Goal: Task Accomplishment & Management: Manage account settings

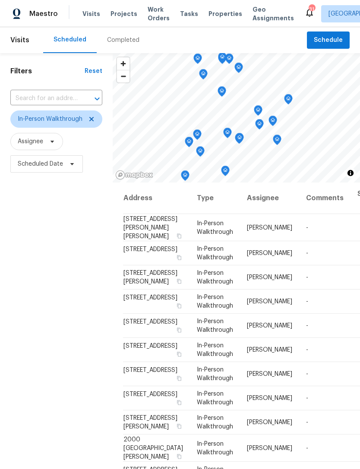
scroll to position [399, 0]
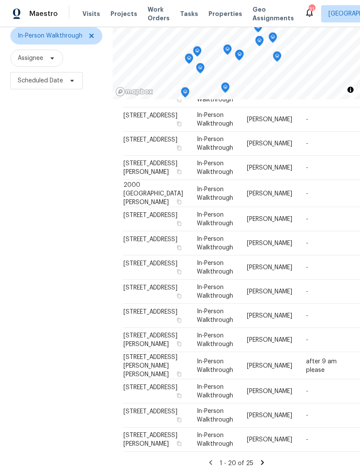
click at [147, 17] on span "Work Orders" at bounding box center [158, 13] width 22 height 17
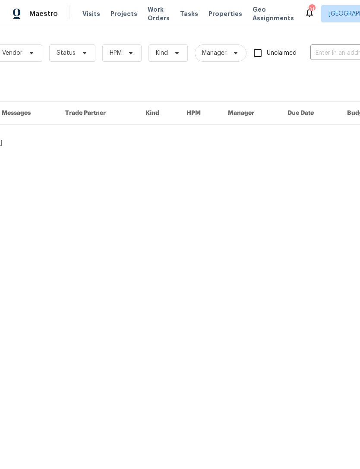
scroll to position [0, 75]
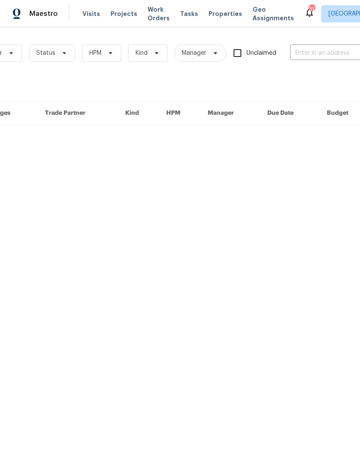
click at [323, 54] on input "text" at bounding box center [333, 53] width 86 height 13
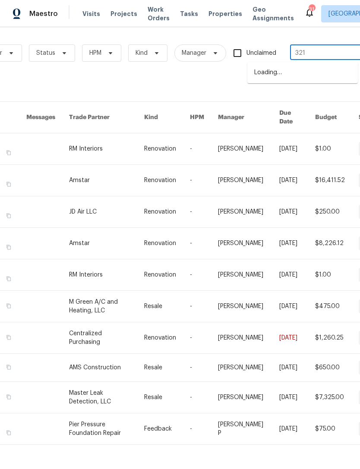
type input "321 b"
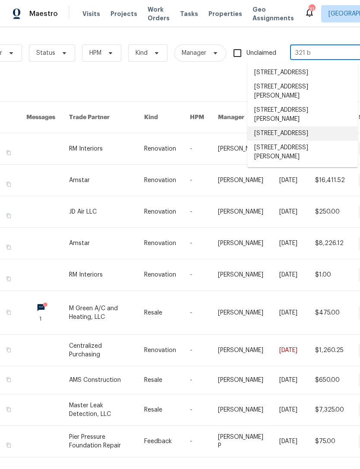
click at [308, 141] on li "[STREET_ADDRESS]" at bounding box center [302, 133] width 110 height 14
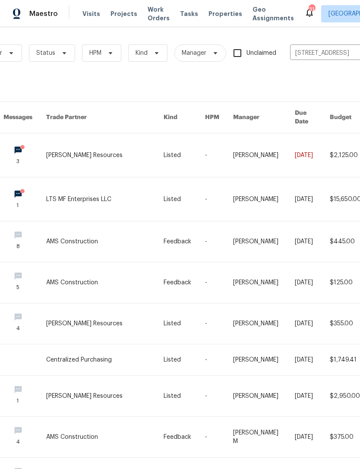
click at [81, 156] on link at bounding box center [104, 155] width 117 height 44
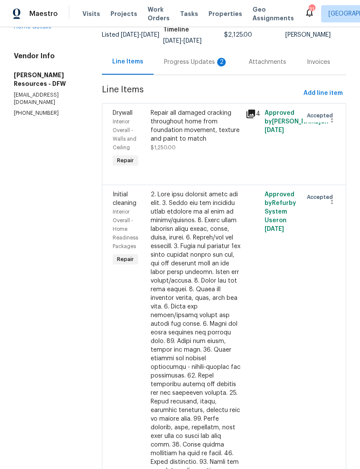
scroll to position [34, 0]
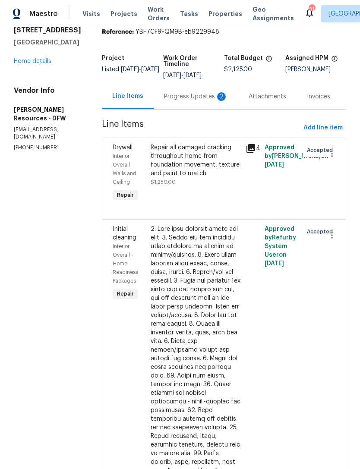
click at [200, 109] on div "Progress Updates 2" at bounding box center [196, 96] width 85 height 25
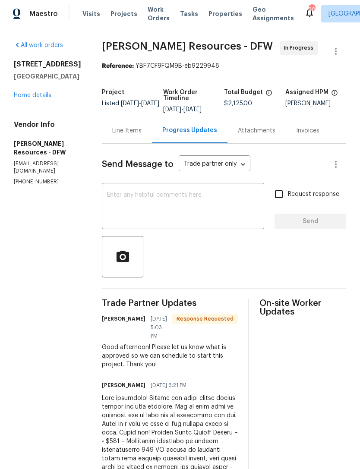
scroll to position [0, 16]
click at [32, 94] on link "Home details" at bounding box center [33, 95] width 38 height 6
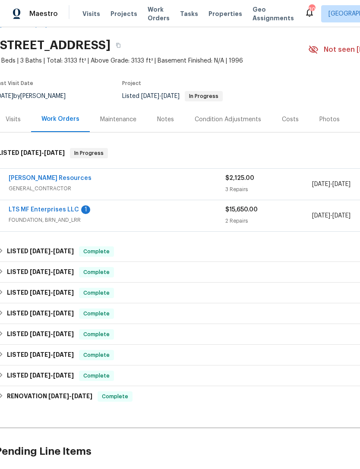
scroll to position [28, 6]
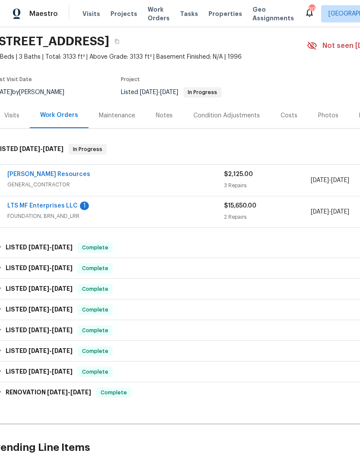
click at [52, 174] on link "[PERSON_NAME] Resources" at bounding box center [48, 174] width 83 height 6
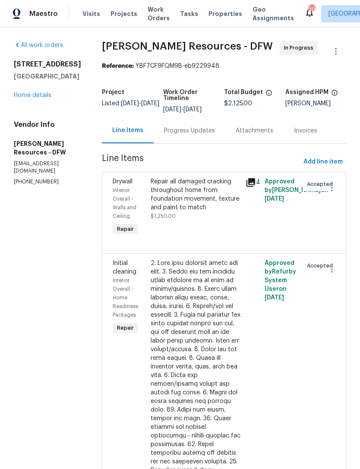
click at [208, 132] on div "Progress Updates" at bounding box center [190, 130] width 72 height 25
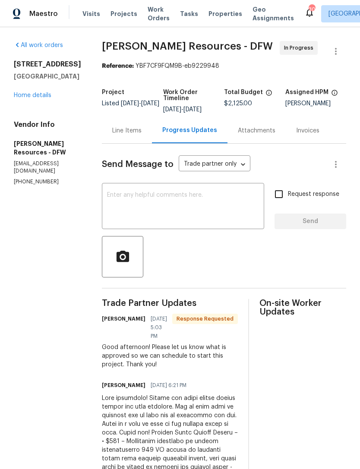
click at [232, 203] on textarea at bounding box center [183, 207] width 152 height 30
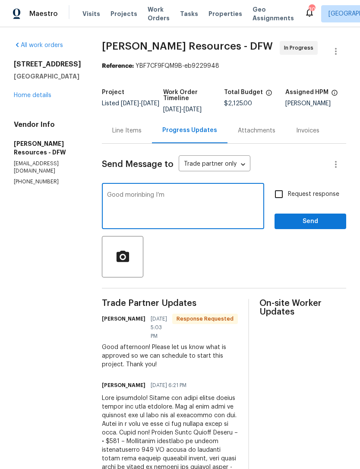
click at [154, 191] on div "Good morinbing I’m x ​" at bounding box center [183, 207] width 162 height 44
click at [160, 198] on textarea "Good morinbing I’m" at bounding box center [183, 207] width 152 height 30
click at [230, 200] on textarea "Good morning I’m" at bounding box center [183, 207] width 152 height 30
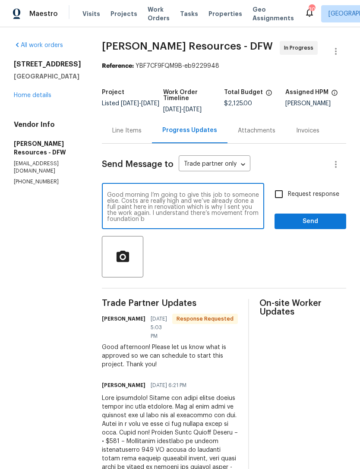
scroll to position [6, 0]
type textarea "Good morning I’m going to give this job to someone else. Costs are really high …"
click at [330, 225] on span "Send" at bounding box center [310, 221] width 58 height 11
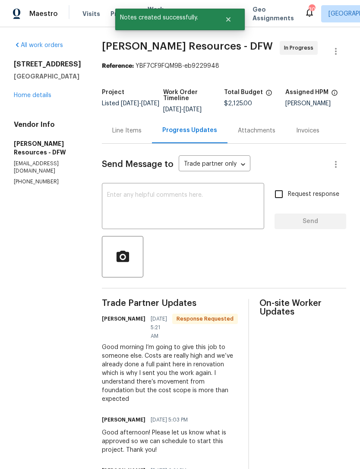
scroll to position [0, 0]
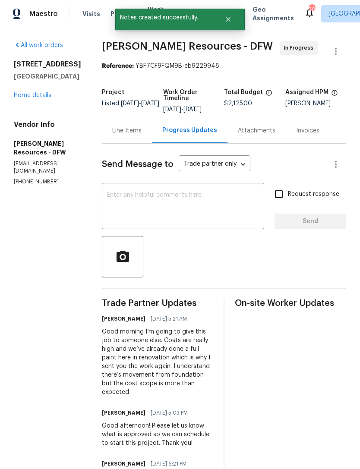
click at [43, 84] on div "321 Beacon Hill Dr Allen, TX 75013 Home details" at bounding box center [47, 80] width 67 height 40
click at [32, 96] on link "Home details" at bounding box center [33, 95] width 38 height 6
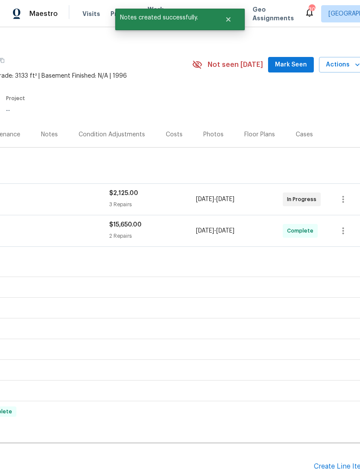
scroll to position [11, 121]
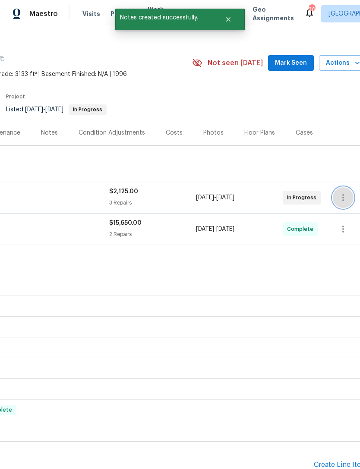
click at [348, 196] on icon "button" at bounding box center [343, 197] width 10 height 10
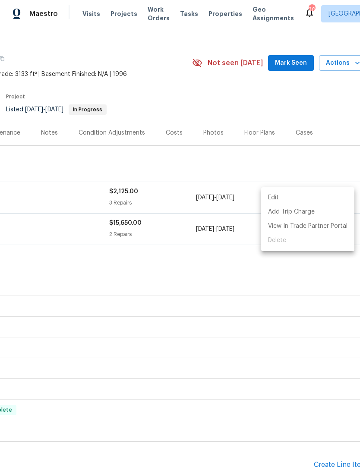
click at [323, 247] on ul "Edit Add Trip Charge View In Trade Partner Portal Delete" at bounding box center [307, 219] width 93 height 64
click at [158, 286] on div at bounding box center [180, 234] width 360 height 469
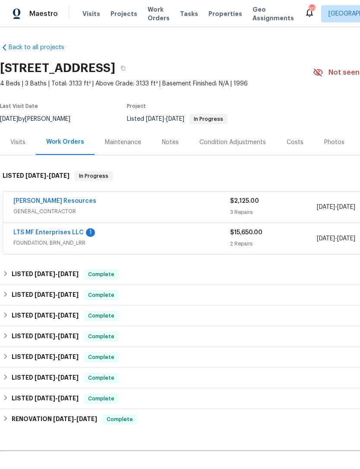
scroll to position [1, 0]
click at [58, 203] on link "[PERSON_NAME] Resources" at bounding box center [54, 201] width 83 height 6
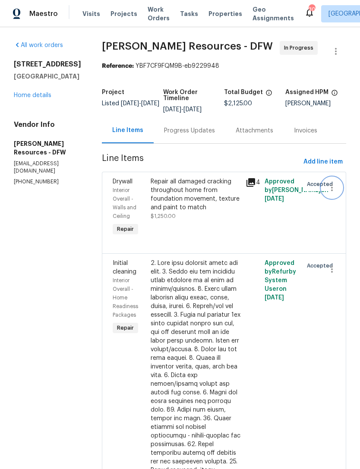
click at [327, 193] on button "button" at bounding box center [331, 187] width 21 height 21
click at [342, 189] on li "Cancel" at bounding box center [335, 194] width 33 height 14
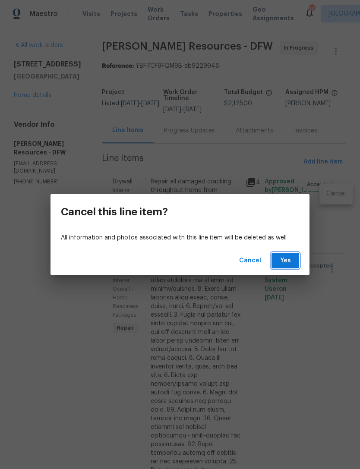
click at [292, 258] on button "Yes" at bounding box center [285, 261] width 28 height 16
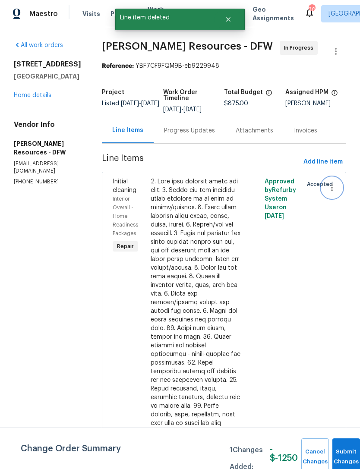
click at [342, 190] on button "button" at bounding box center [331, 187] width 21 height 21
click at [338, 196] on li "Cancel" at bounding box center [335, 194] width 33 height 14
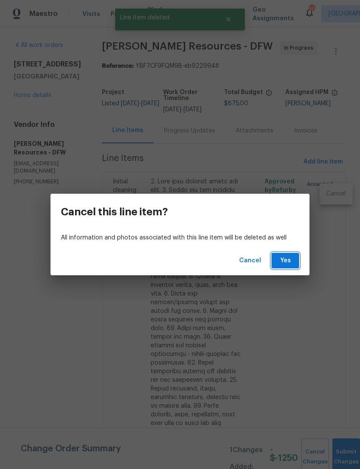
click at [298, 261] on button "Yes" at bounding box center [285, 261] width 28 height 16
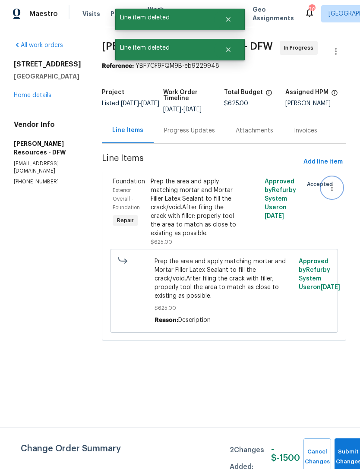
click at [336, 188] on button "button" at bounding box center [331, 187] width 21 height 21
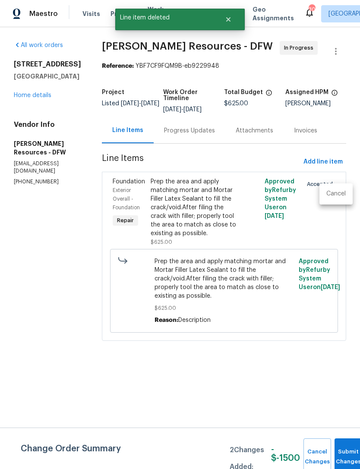
click at [342, 195] on li "Cancel" at bounding box center [335, 194] width 33 height 14
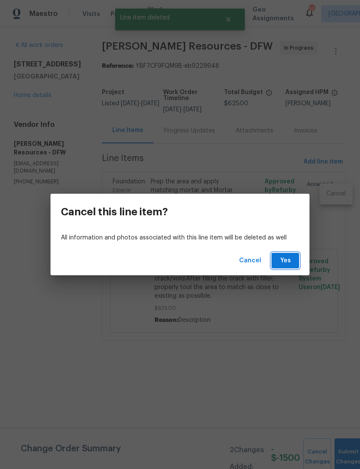
click at [292, 253] on button "Yes" at bounding box center [285, 261] width 28 height 16
click at [297, 261] on button "Yes" at bounding box center [285, 261] width 28 height 16
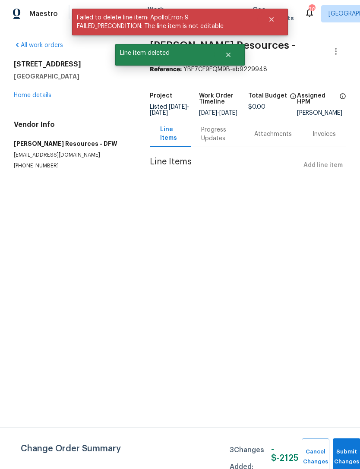
click at [32, 92] on link "Home details" at bounding box center [33, 95] width 38 height 6
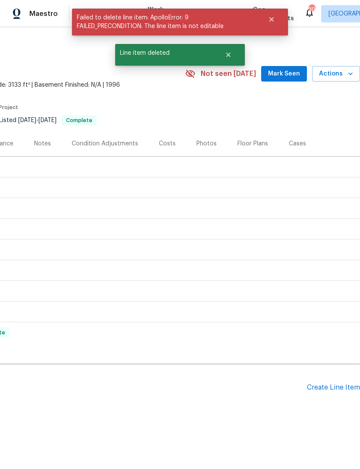
scroll to position [0, 128]
click at [335, 384] on div "Create Line Item" at bounding box center [333, 387] width 53 height 8
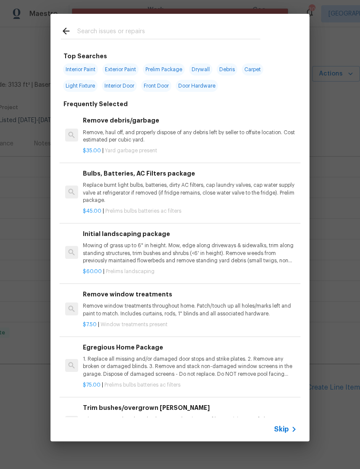
click at [227, 39] on input "text" at bounding box center [168, 32] width 183 height 13
click at [205, 69] on span "Drywall" at bounding box center [200, 69] width 23 height 12
type input "Drywall"
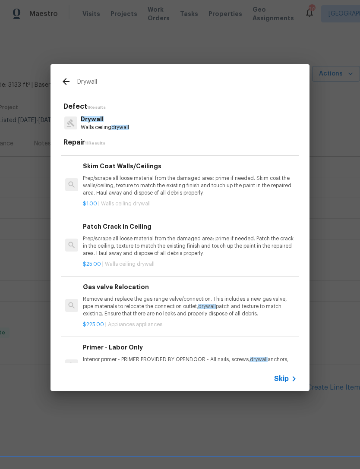
scroll to position [340, 0]
click at [232, 245] on p "Prep/scrape all loose material from the damaged area; prime if needed. Patch th…" at bounding box center [190, 246] width 214 height 22
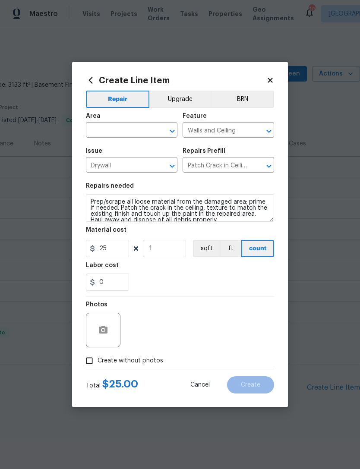
click at [122, 129] on input "text" at bounding box center [119, 130] width 67 height 13
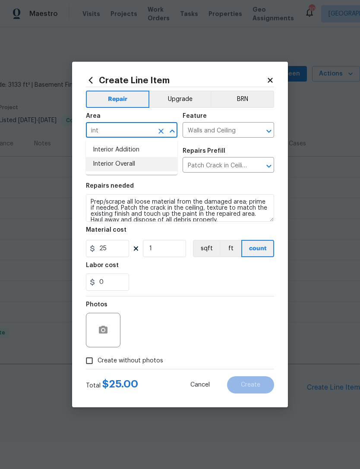
click at [143, 165] on li "Interior Overall" at bounding box center [131, 164] width 91 height 14
type input "Interior Overall"
click at [175, 251] on input "1" at bounding box center [164, 248] width 43 height 17
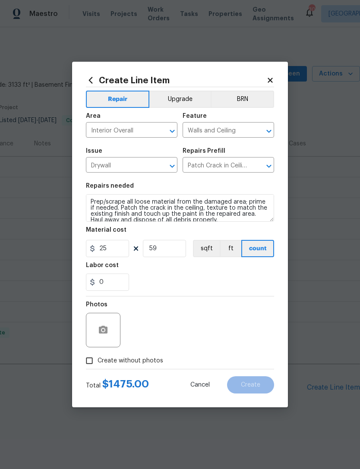
click at [253, 292] on section "Repairs needed Prep/scrape all loose material from the damaged area; prime if n…" at bounding box center [180, 237] width 188 height 118
click at [177, 247] on input "59" at bounding box center [164, 248] width 43 height 17
type input "50"
click at [245, 296] on section "Repairs needed Prep/scrape all loose material from the damaged area; prime if n…" at bounding box center [180, 237] width 188 height 118
click at [137, 367] on label "Create without photos" at bounding box center [122, 360] width 82 height 16
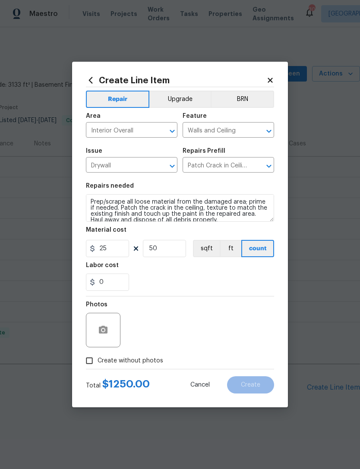
click at [97, 367] on input "Create without photos" at bounding box center [89, 360] width 16 height 16
checkbox input "true"
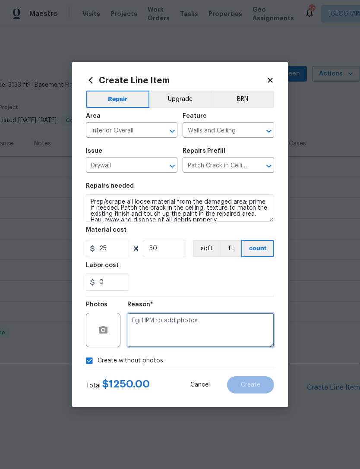
click at [192, 333] on textarea at bounding box center [200, 330] width 147 height 35
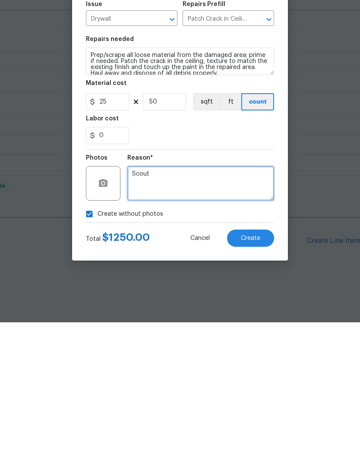
type textarea "Scout"
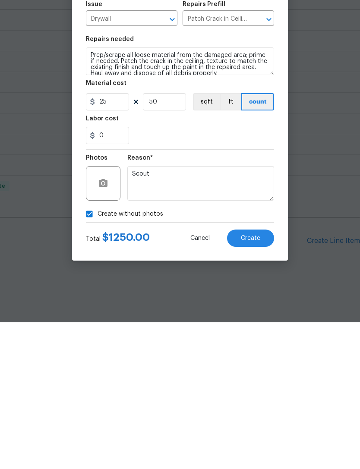
click at [252, 376] on button "Create" at bounding box center [250, 384] width 47 height 17
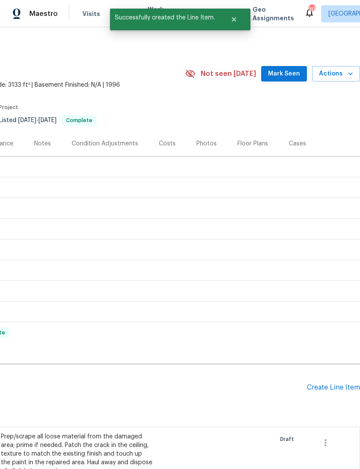
click at [338, 385] on div "Create Line Item" at bounding box center [333, 387] width 53 height 8
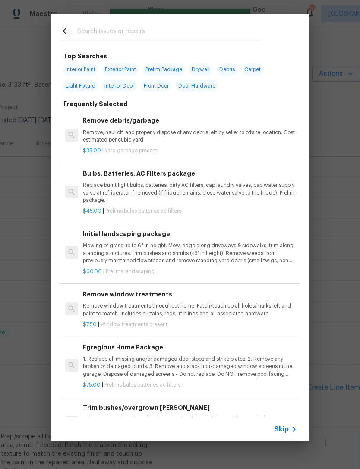
click at [197, 38] on input "text" at bounding box center [168, 32] width 183 height 13
type input "Paint"
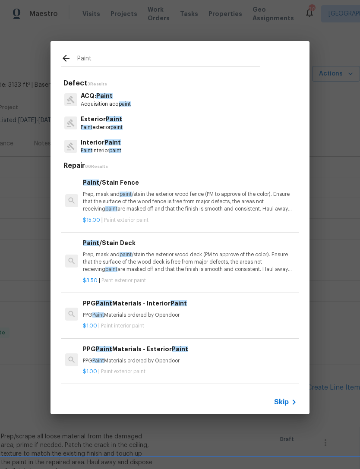
click at [109, 141] on span "Paint" at bounding box center [112, 142] width 16 height 6
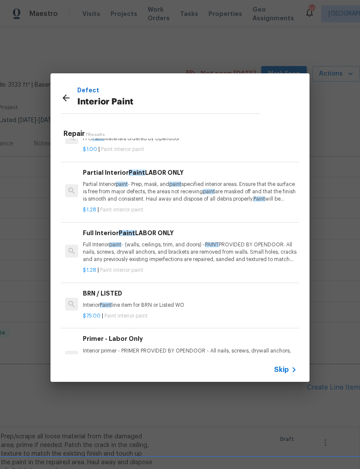
scroll to position [23, 0]
click at [227, 195] on p "Partial Interior paint - Prep, mask, and paint specified interior areas. Ensure…" at bounding box center [190, 192] width 214 height 22
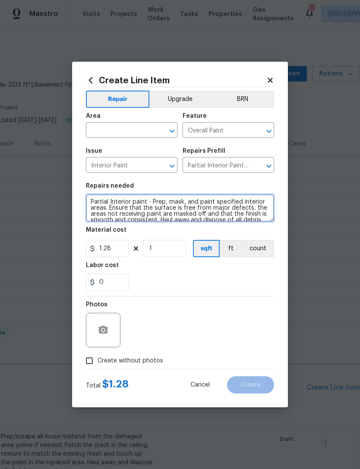
click at [99, 199] on textarea "Partial Interior paint - Prep, mask, and paint specified interior areas. Ensure…" at bounding box center [180, 208] width 188 height 28
click at [95, 198] on textarea "Partial Interior paint - Prep, mask, and paint specified interior areas. Ensure…" at bounding box center [180, 208] width 188 height 28
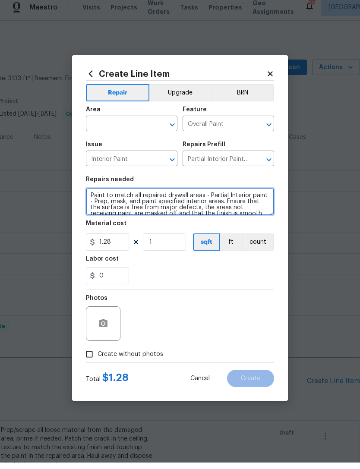
type textarea "Paint to match all repaired drywall areas - Partial Interior paint - Prep, mask…"
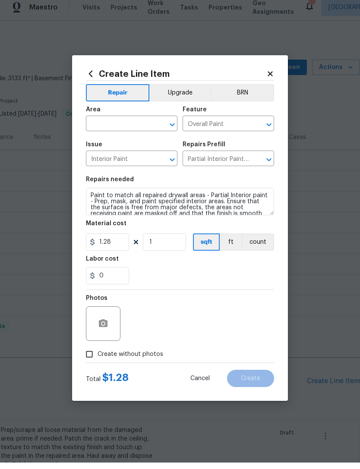
click at [138, 126] on input "text" at bounding box center [119, 130] width 67 height 13
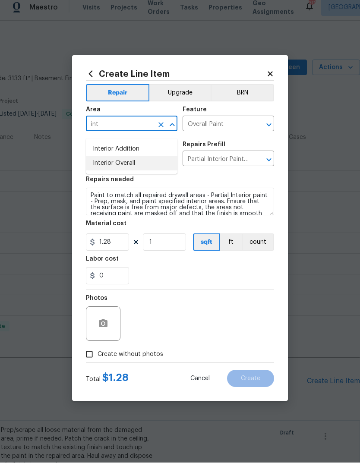
click at [162, 163] on li "Interior Overall" at bounding box center [131, 170] width 91 height 14
type input "Interior Overall"
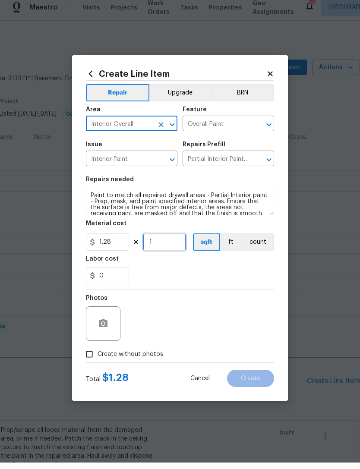
click at [173, 244] on input "1" at bounding box center [164, 248] width 43 height 17
type input "500"
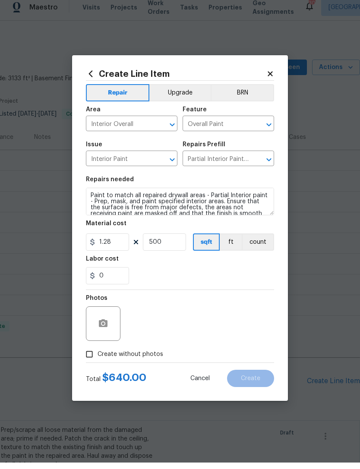
click at [243, 288] on section "Repairs needed Paint to match all repaired drywall areas - Partial Interior pai…" at bounding box center [180, 237] width 188 height 118
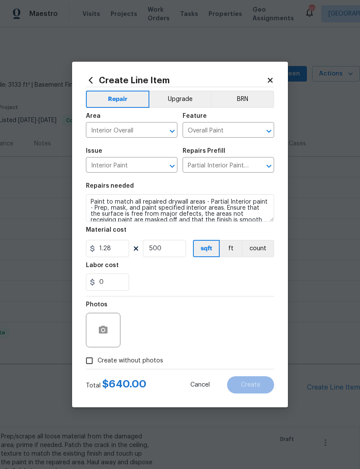
click at [146, 360] on span "Create without photos" at bounding box center [130, 360] width 66 height 9
click at [97, 360] on input "Create without photos" at bounding box center [89, 360] width 16 height 16
checkbox input "true"
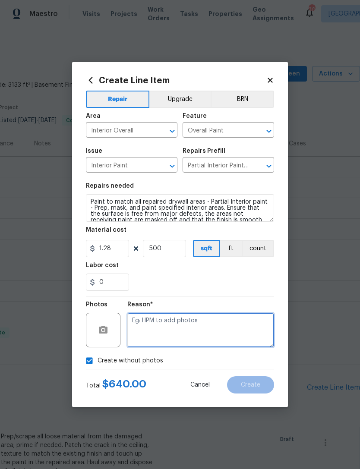
click at [206, 329] on textarea at bounding box center [200, 330] width 147 height 35
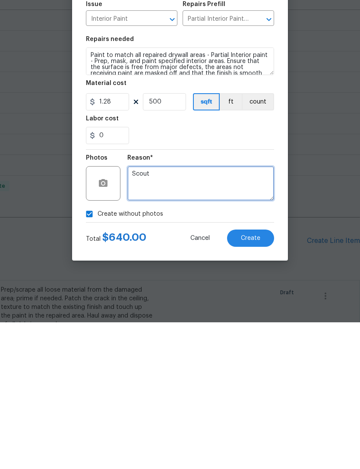
type textarea "Scout"
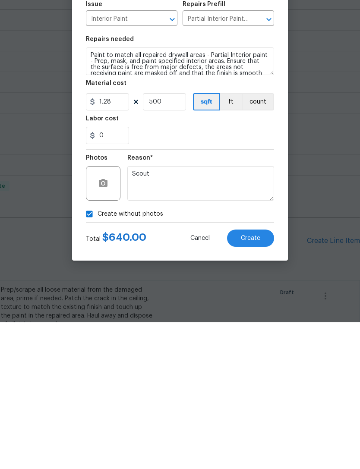
click at [255, 382] on span "Create" at bounding box center [250, 385] width 19 height 6
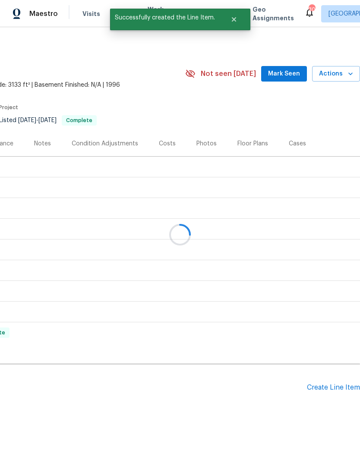
scroll to position [11, 0]
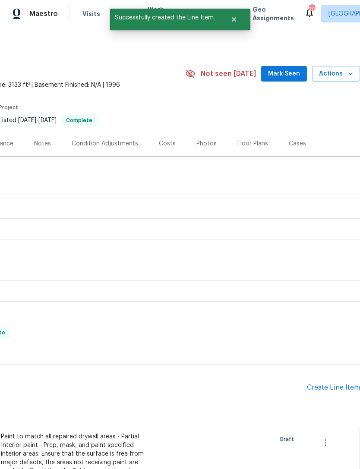
click at [334, 383] on div "Create Line Item" at bounding box center [333, 387] width 53 height 8
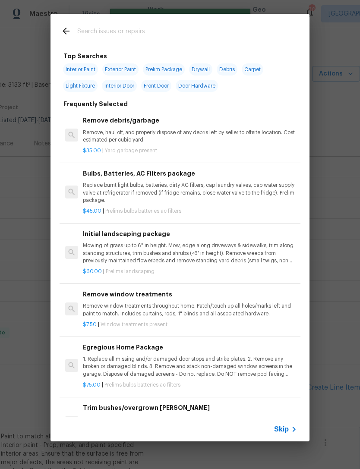
click at [223, 28] on input "text" at bounding box center [168, 32] width 183 height 13
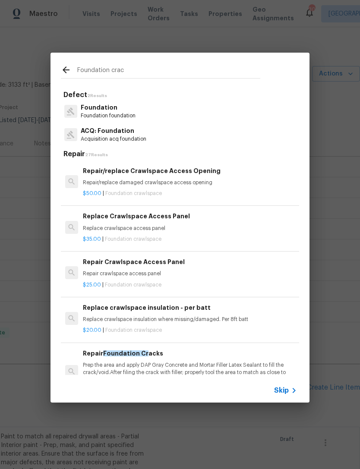
type input "Foundation crack"
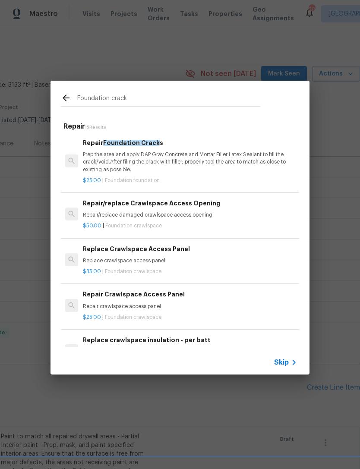
click at [176, 163] on p "Prep the area and apply DAP Gray Concrete and Mortar Filler Latex Sealant to fi…" at bounding box center [190, 162] width 214 height 22
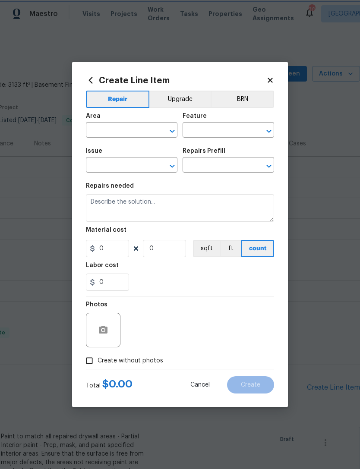
type input "Foundation"
type input "Repair Foundation Cracks $25.00"
type textarea "Prep the area and apply DAP Gray Concrete and Mortar Filler Latex Sealant to fi…"
type input "25"
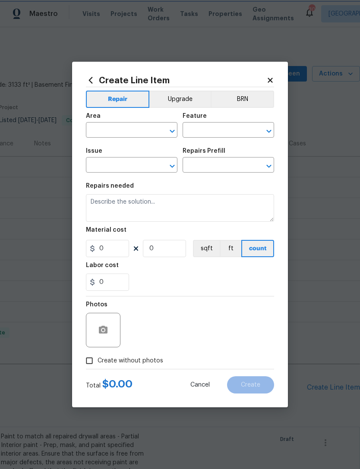
type input "1"
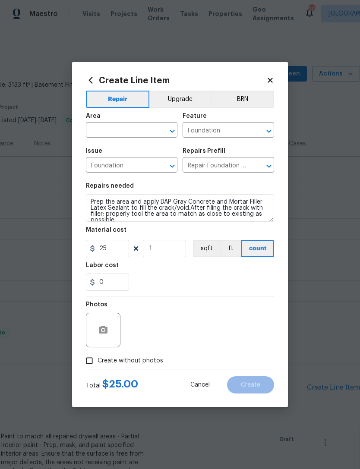
click at [139, 134] on input "text" at bounding box center [119, 130] width 67 height 13
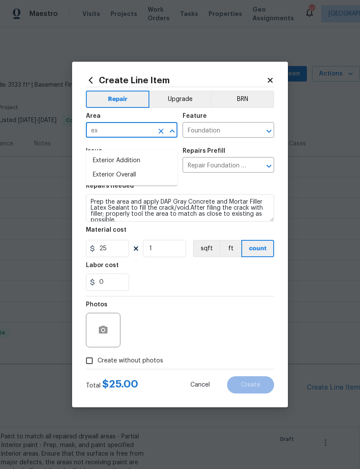
click at [158, 168] on li "Exterior Overall" at bounding box center [131, 175] width 91 height 14
type input "Exterior Overall"
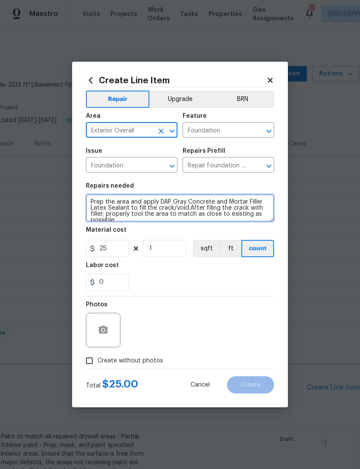
click at [182, 200] on textarea "Prep the area and apply DAP Gray Concrete and Mortar Filler Latex Sealant to fi…" at bounding box center [180, 208] width 188 height 28
click at [229, 201] on textarea "Prep the area and apply DAP Gra Concrete and Mortar Filler Latex Sealant to fil…" at bounding box center [180, 208] width 188 height 28
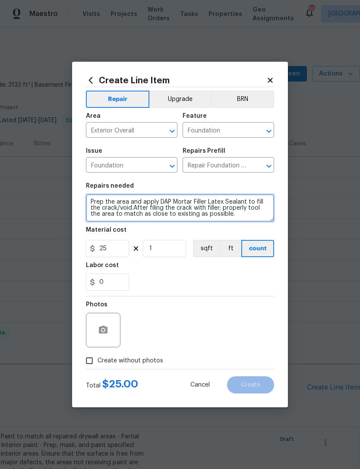
type textarea "Prep the area and apply DAP Mortar Filler Latex Sealant to fill the crack/void.…"
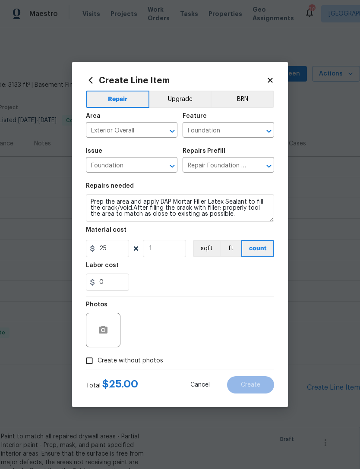
click at [206, 307] on div "Photos" at bounding box center [180, 324] width 188 height 56
click at [168, 248] on input "1" at bounding box center [164, 248] width 43 height 17
type input "25"
click at [232, 297] on div "Photos" at bounding box center [180, 324] width 188 height 56
click at [148, 368] on label "Create without photos" at bounding box center [122, 360] width 82 height 16
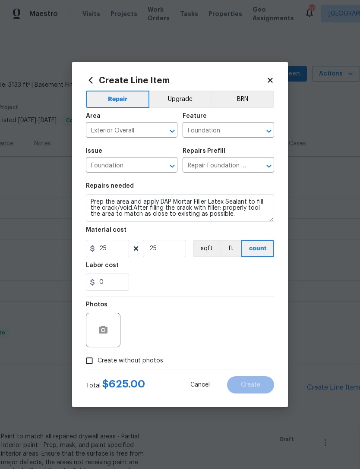
click at [97, 368] on input "Create without photos" at bounding box center [89, 360] width 16 height 16
checkbox input "true"
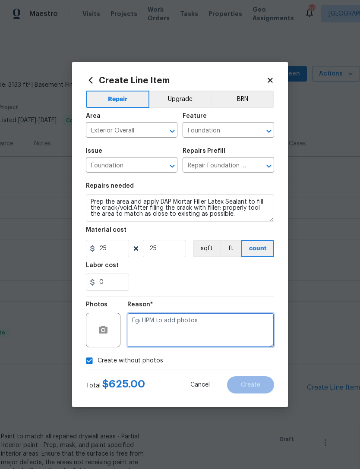
click at [190, 333] on textarea at bounding box center [200, 330] width 147 height 35
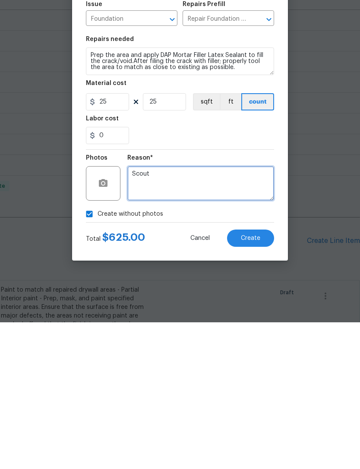
type textarea "Scout"
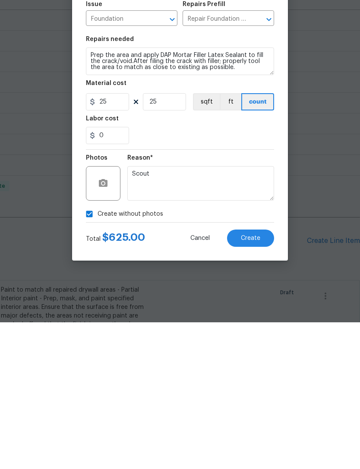
click at [269, 376] on button "Create" at bounding box center [250, 384] width 47 height 17
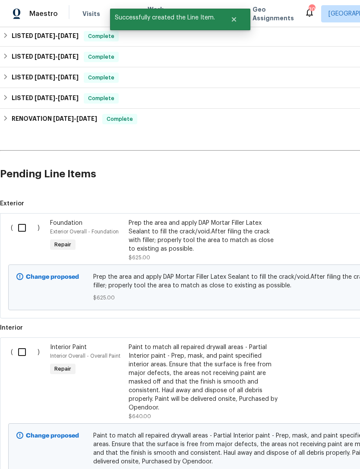
scroll to position [213, 0]
click at [21, 219] on input "checkbox" at bounding box center [25, 228] width 25 height 18
checkbox input "true"
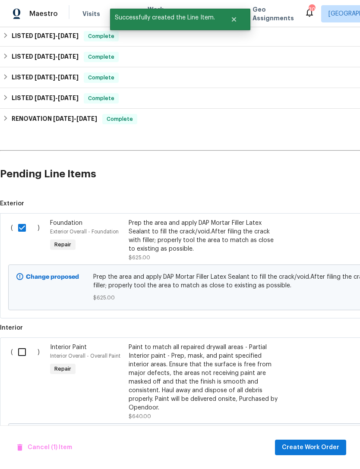
click at [26, 343] on input "checkbox" at bounding box center [25, 352] width 25 height 18
checkbox input "true"
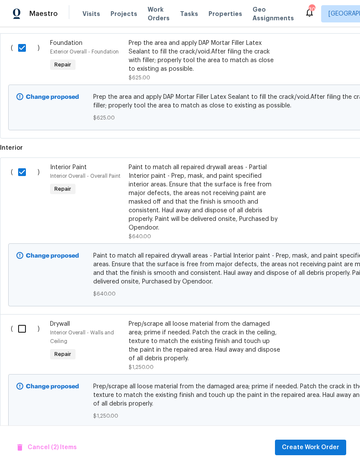
scroll to position [393, 0]
click at [25, 320] on input "checkbox" at bounding box center [25, 329] width 25 height 18
checkbox input "true"
click at [314, 444] on span "Create Work Order" at bounding box center [310, 447] width 57 height 11
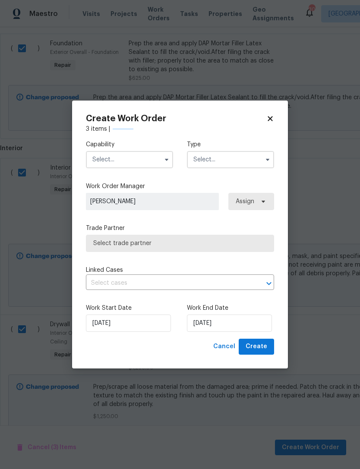
checkbox input "false"
click at [144, 167] on input "text" at bounding box center [129, 159] width 87 height 17
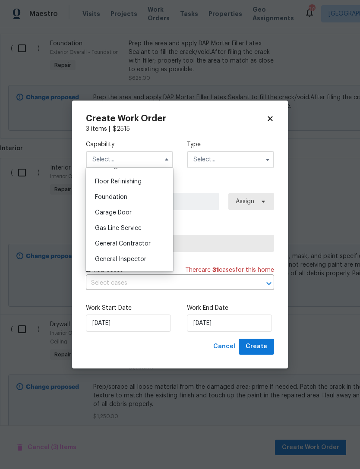
scroll to position [350, 0]
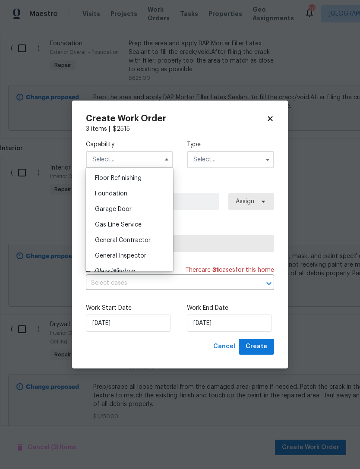
click at [147, 243] on span "General Contractor" at bounding box center [123, 240] width 56 height 6
type input "General Contractor"
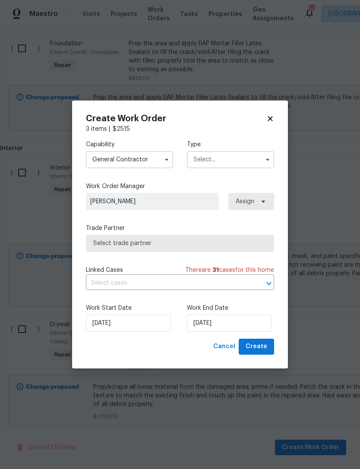
click at [242, 157] on input "text" at bounding box center [230, 159] width 87 height 17
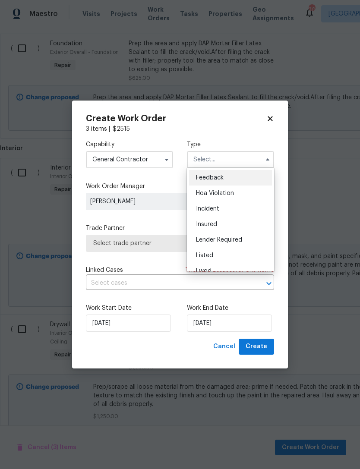
click at [231, 255] on div "Listed" at bounding box center [230, 256] width 83 height 16
type input "Listed"
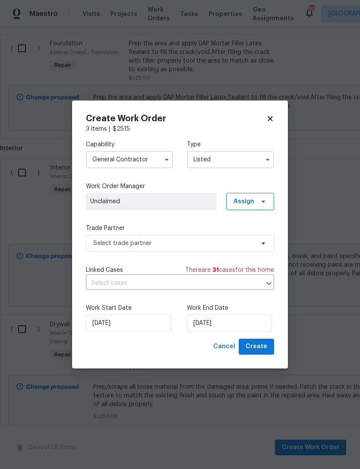
click at [213, 286] on input "text" at bounding box center [168, 282] width 164 height 13
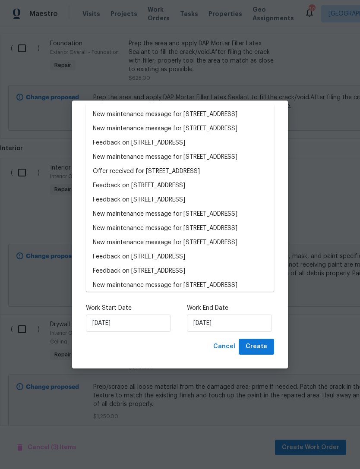
click at [212, 282] on input "text" at bounding box center [168, 282] width 164 height 13
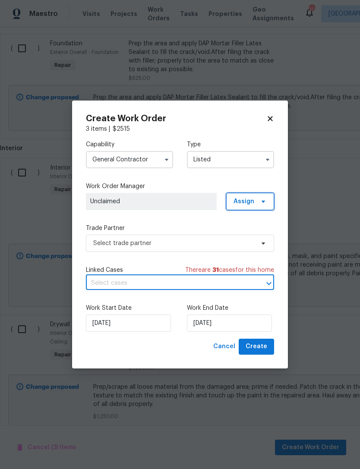
click at [263, 206] on span "Assign" at bounding box center [250, 201] width 48 height 17
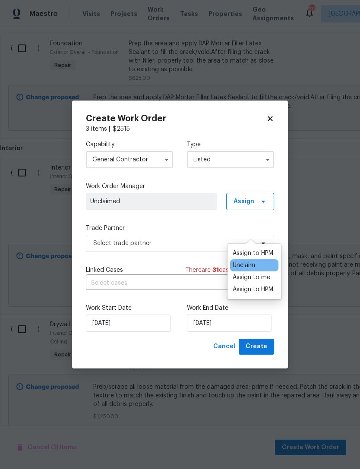
click at [263, 249] on div "Assign to HPM" at bounding box center [252, 253] width 41 height 9
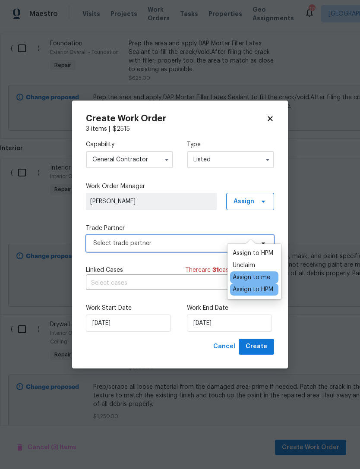
click at [187, 242] on span "Select trade partner" at bounding box center [173, 243] width 161 height 9
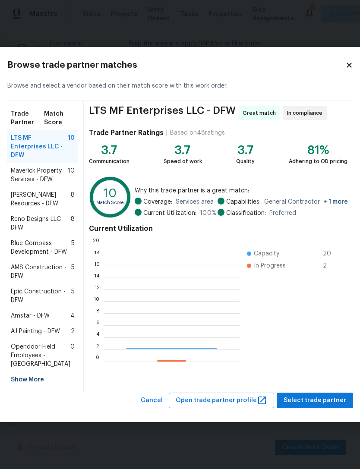
scroll to position [121, 136]
click at [35, 166] on span "Maverick Property Services - DFW" at bounding box center [39, 174] width 57 height 17
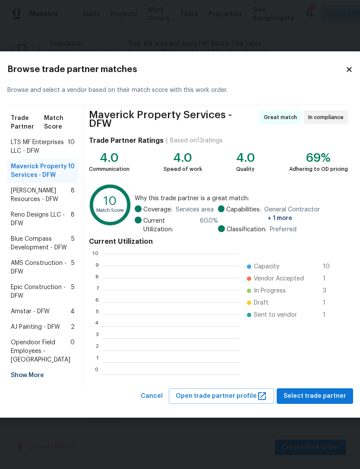
scroll to position [121, 137]
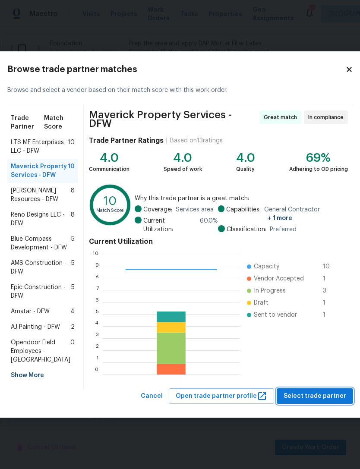
click at [305, 402] on span "Select trade partner" at bounding box center [314, 396] width 63 height 11
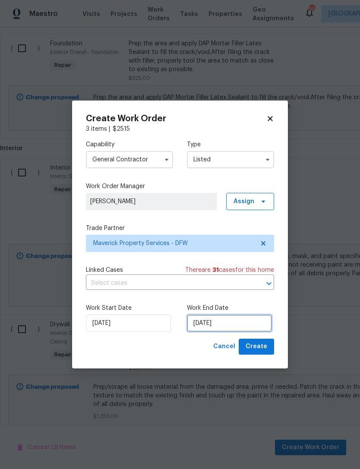
click at [212, 322] on input "[DATE]" at bounding box center [229, 322] width 85 height 17
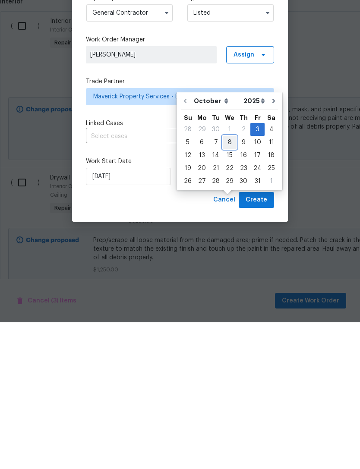
click at [229, 283] on div "8" at bounding box center [230, 289] width 14 height 12
type input "[DATE]"
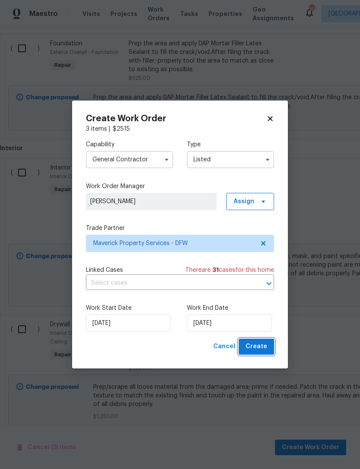
click at [264, 347] on span "Create" at bounding box center [256, 346] width 22 height 11
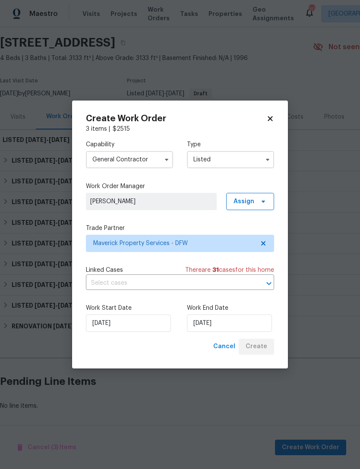
scroll to position [0, 0]
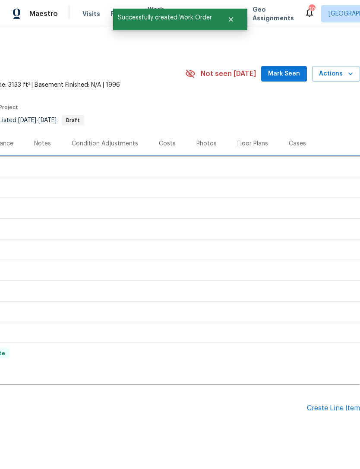
click at [188, 162] on div "LISTED 10/3/25 - 10/8/25 Draft" at bounding box center [116, 167] width 482 height 10
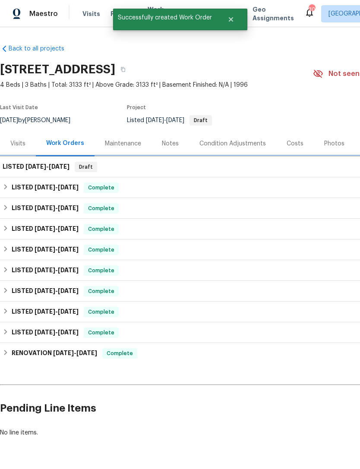
click at [35, 163] on span "10/3/25" at bounding box center [35, 166] width 21 height 6
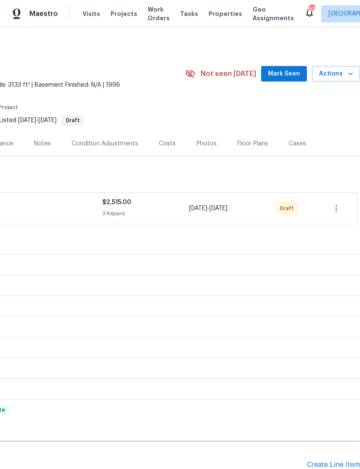
scroll to position [0, 128]
click at [339, 206] on icon "button" at bounding box center [336, 208] width 10 height 10
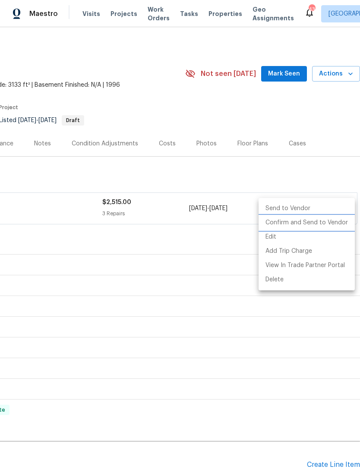
click at [337, 222] on li "Confirm and Send to Vendor" at bounding box center [306, 223] width 96 height 14
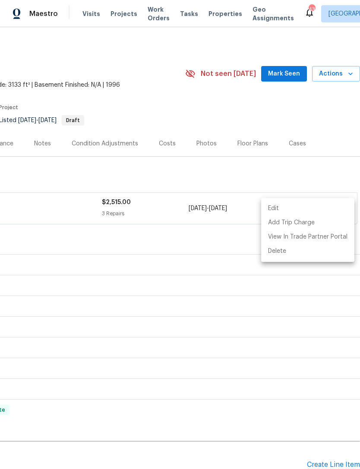
click at [335, 171] on div at bounding box center [180, 234] width 360 height 469
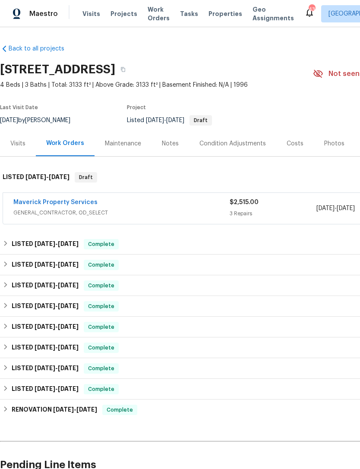
scroll to position [0, 0]
click at [64, 205] on link "Maverick Property Services" at bounding box center [55, 202] width 84 height 6
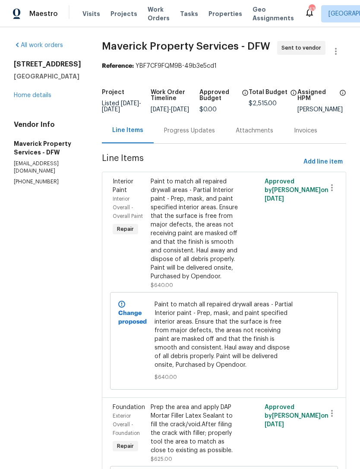
click at [204, 135] on div "Progress Updates" at bounding box center [189, 130] width 51 height 9
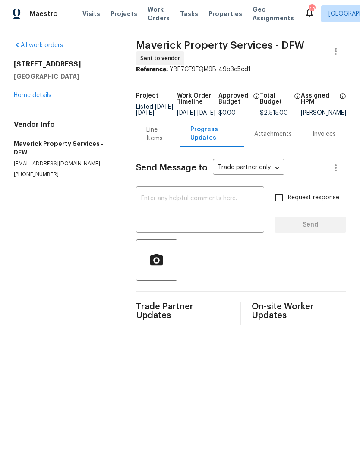
click at [241, 221] on textarea at bounding box center [200, 210] width 118 height 30
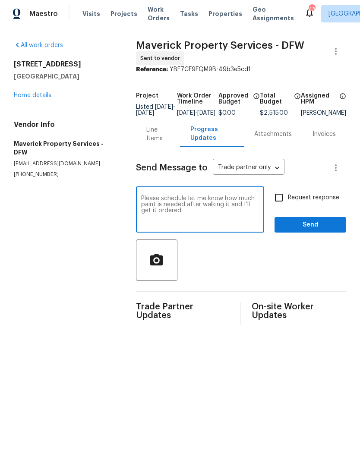
type textarea "Please schedule let me know how much paint is needed after walking it and I’ll …"
click at [319, 233] on button "Send" at bounding box center [310, 225] width 72 height 16
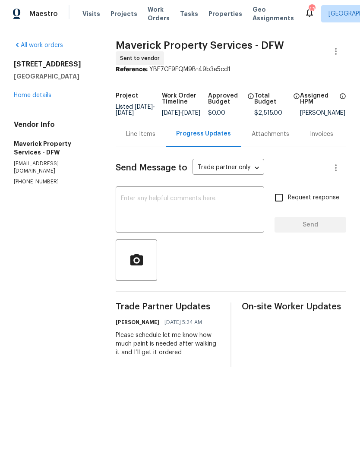
click at [94, 23] on div "Maestro Visits Projects Work Orders Tasks Properties Geo Assignments 43 Dallas …" at bounding box center [180, 13] width 360 height 27
click at [87, 10] on span "Visits" at bounding box center [91, 13] width 18 height 9
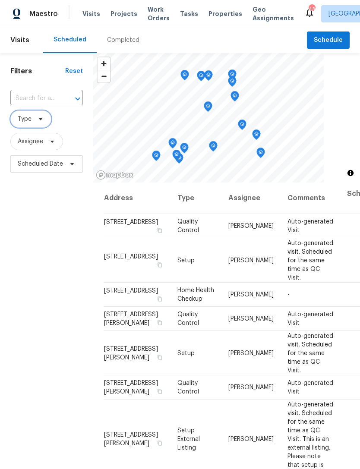
click at [31, 121] on span "Type" at bounding box center [30, 118] width 41 height 17
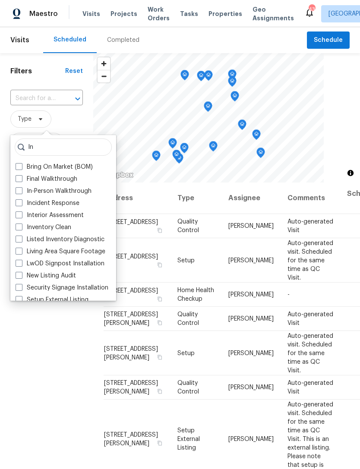
type input "In"
click at [59, 188] on label "In-Person Walkthrough" at bounding box center [54, 191] width 76 height 9
click at [21, 188] on input "In-Person Walkthrough" at bounding box center [19, 190] width 6 height 6
checkbox input "true"
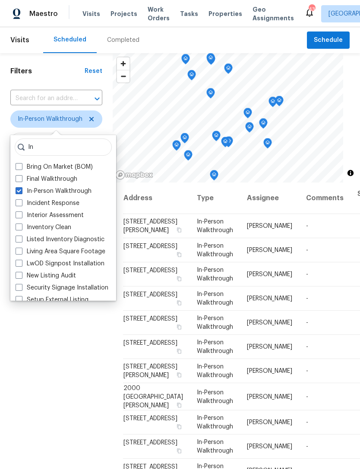
click at [65, 411] on div "Filters Reset ​ In-Person Walkthrough Assignee Scheduled Date" at bounding box center [56, 305] width 113 height 505
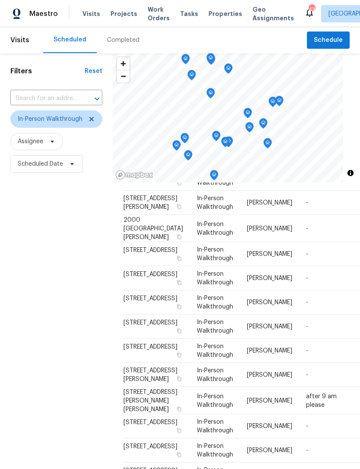
click at [151, 8] on span "Work Orders" at bounding box center [158, 13] width 22 height 17
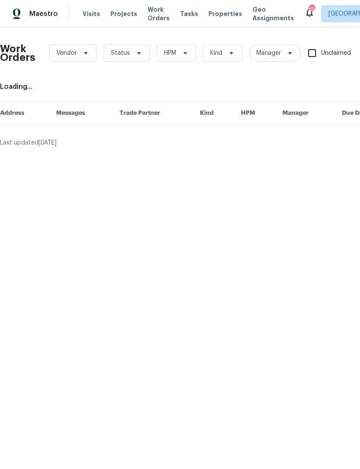
click at [212, 16] on span "Properties" at bounding box center [225, 13] width 34 height 9
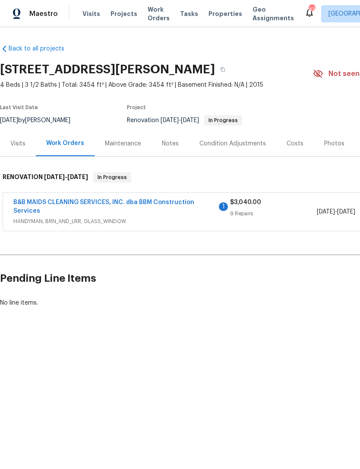
click at [150, 205] on link "B&B MAIDS CLEANING SERVICES, INC. dba BBM Construction Services" at bounding box center [103, 206] width 181 height 15
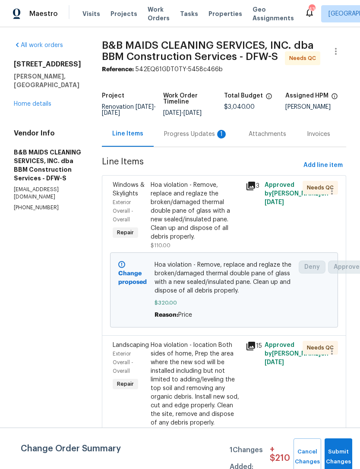
click at [199, 138] on div "Progress Updates 1" at bounding box center [196, 134] width 64 height 9
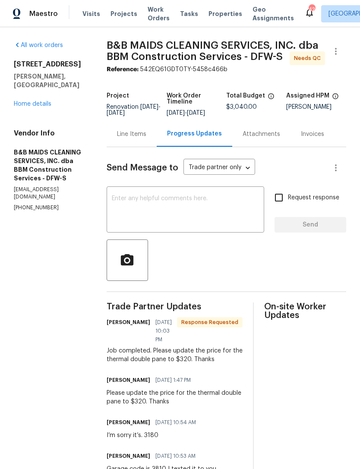
click at [31, 101] on link "Home details" at bounding box center [33, 104] width 38 height 6
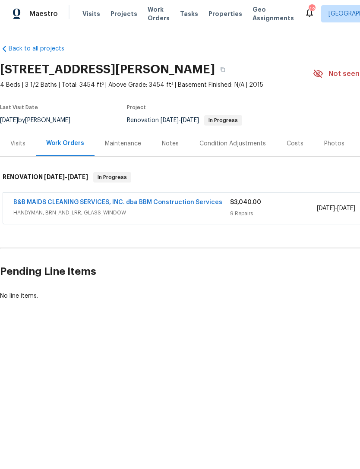
click at [208, 16] on span "Properties" at bounding box center [225, 13] width 34 height 9
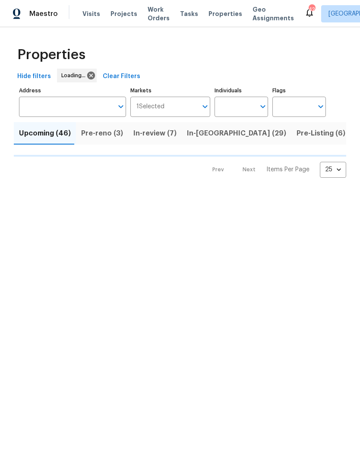
click at [246, 111] on input "Individuals" at bounding box center [234, 107] width 41 height 20
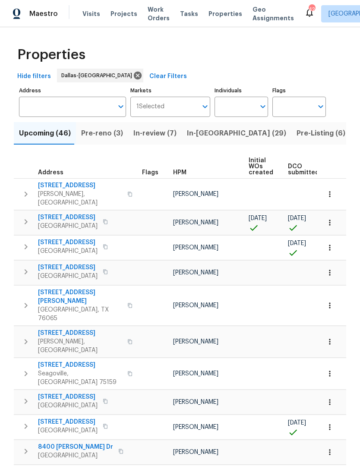
click at [261, 116] on div "Individuals" at bounding box center [240, 107] width 53 height 20
type input "Alicia"
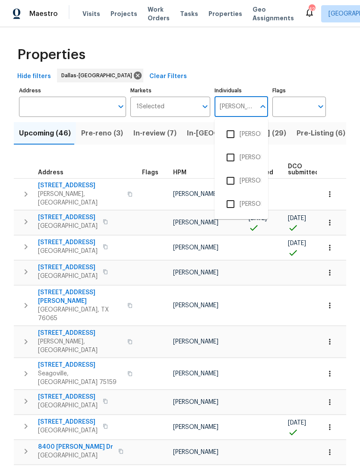
click at [238, 137] on input "checkbox" at bounding box center [230, 134] width 18 height 18
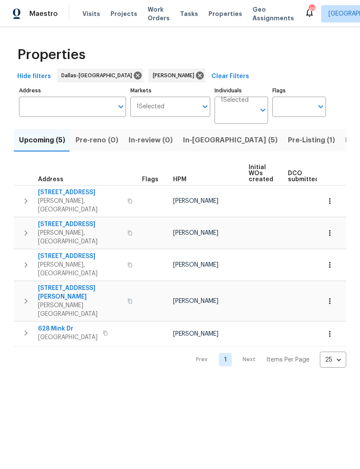
click at [198, 140] on span "In-reno (5)" at bounding box center [230, 140] width 94 height 12
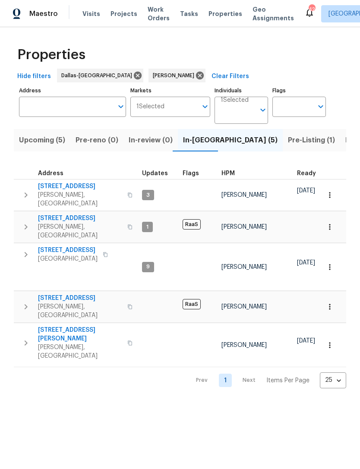
click at [73, 246] on span "9921 Boston Harbor Dr" at bounding box center [68, 250] width 60 height 9
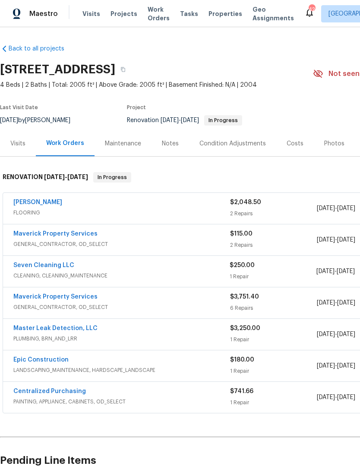
click at [167, 148] on div "Notes" at bounding box center [170, 143] width 38 height 25
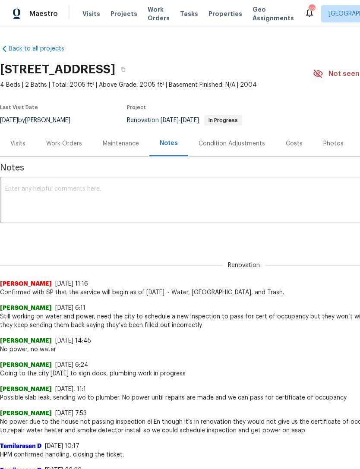
click at [179, 208] on textarea at bounding box center [243, 201] width 477 height 30
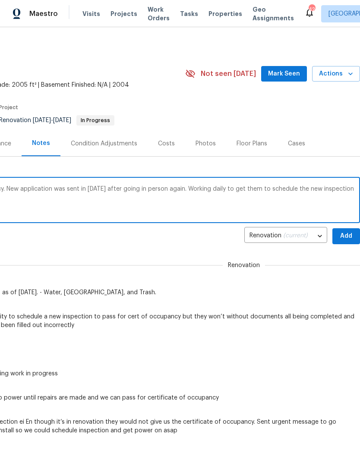
scroll to position [0, 128]
type textarea "No power because certificate of occupancy. New application was sent in yesterda…"
click at [345, 235] on span "Add" at bounding box center [346, 236] width 14 height 11
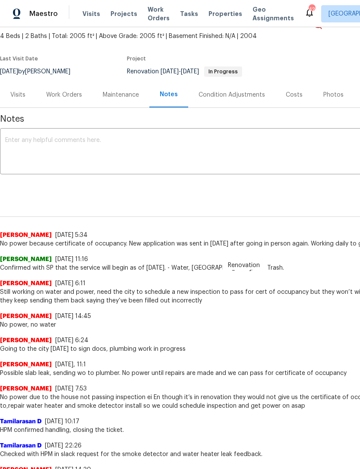
scroll to position [52, 0]
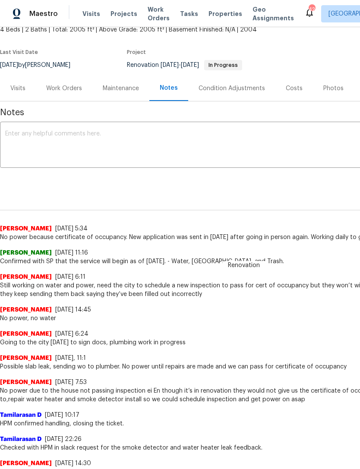
click at [69, 90] on div "Work Orders" at bounding box center [64, 88] width 36 height 9
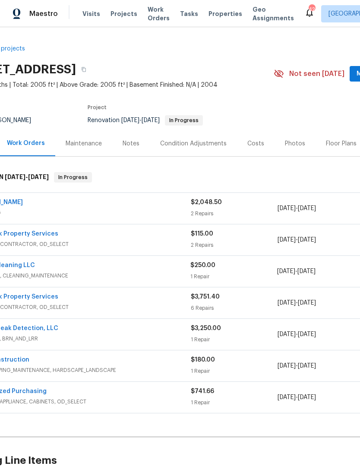
scroll to position [0, 39]
click at [213, 16] on span "Properties" at bounding box center [225, 13] width 34 height 9
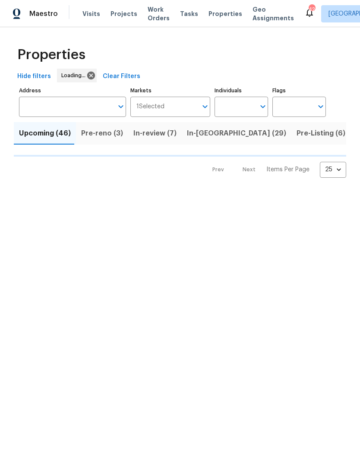
click at [150, 17] on span "Work Orders" at bounding box center [158, 13] width 22 height 17
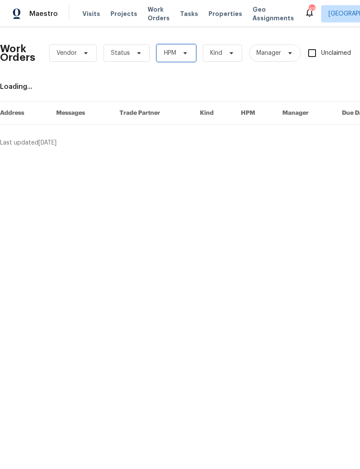
click at [185, 58] on span "HPM" at bounding box center [176, 52] width 39 height 17
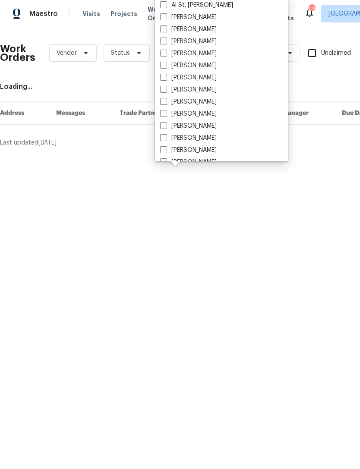
click at [197, 28] on label "[PERSON_NAME]" at bounding box center [188, 29] width 56 height 9
click at [166, 28] on input "[PERSON_NAME]" at bounding box center [163, 28] width 6 height 6
checkbox input "true"
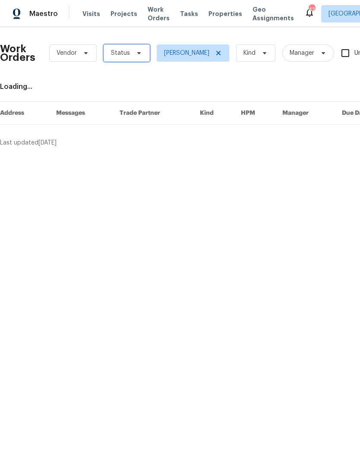
click at [133, 56] on span at bounding box center [137, 53] width 9 height 7
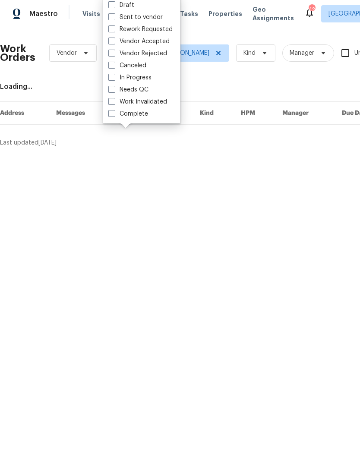
click at [145, 90] on label "Needs QC" at bounding box center [128, 89] width 40 height 9
click at [114, 90] on input "Needs QC" at bounding box center [111, 88] width 6 height 6
checkbox input "true"
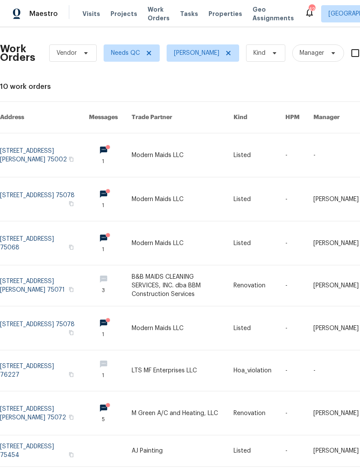
click at [32, 147] on link at bounding box center [44, 155] width 89 height 44
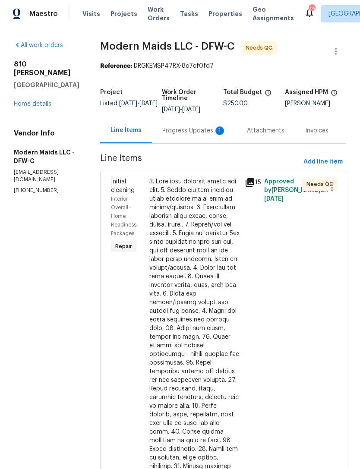
click at [202, 135] on div "Progress Updates 1" at bounding box center [194, 130] width 64 height 9
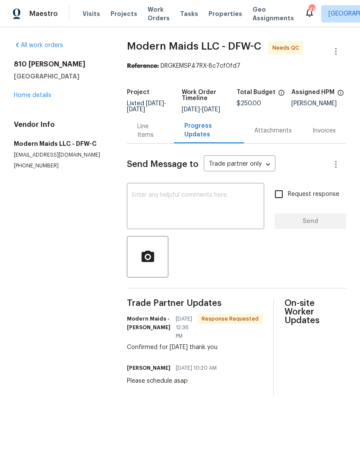
click at [147, 135] on div "Line Items" at bounding box center [150, 130] width 26 height 17
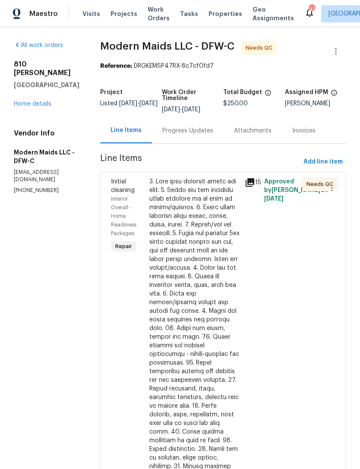
click at [197, 208] on div at bounding box center [194, 384] width 91 height 414
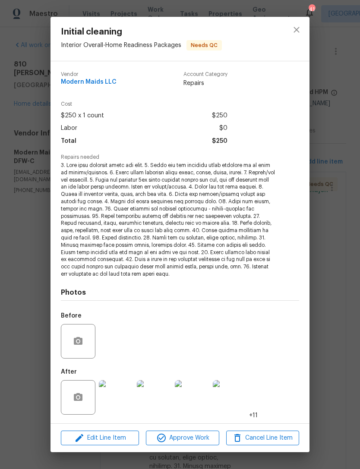
click at [116, 405] on img at bounding box center [116, 397] width 35 height 35
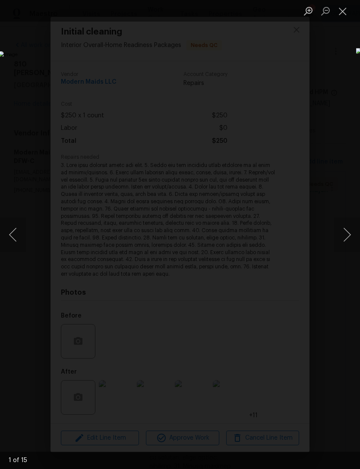
click at [347, 240] on button "Next image" at bounding box center [347, 234] width 26 height 35
click at [347, 237] on button "Next image" at bounding box center [347, 234] width 26 height 35
click at [345, 238] on button "Next image" at bounding box center [347, 234] width 26 height 35
click at [346, 238] on button "Next image" at bounding box center [347, 234] width 26 height 35
click at [340, 235] on button "Next image" at bounding box center [347, 234] width 26 height 35
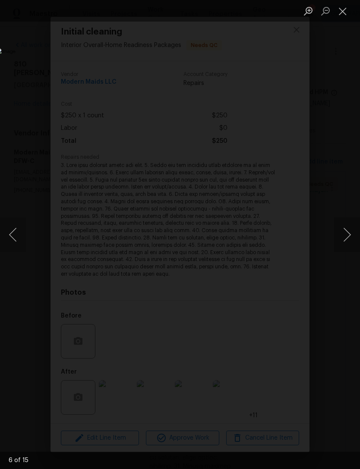
click at [343, 236] on button "Next image" at bounding box center [347, 234] width 26 height 35
click at [342, 235] on button "Next image" at bounding box center [347, 234] width 26 height 35
click at [346, 236] on button "Next image" at bounding box center [347, 234] width 26 height 35
click at [347, 239] on button "Next image" at bounding box center [347, 234] width 26 height 35
click at [347, 238] on button "Next image" at bounding box center [347, 234] width 26 height 35
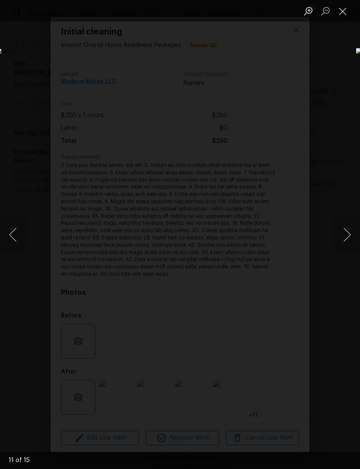
click at [347, 238] on button "Next image" at bounding box center [347, 234] width 26 height 35
click at [343, 238] on button "Next image" at bounding box center [347, 234] width 26 height 35
click at [344, 237] on button "Next image" at bounding box center [347, 234] width 26 height 35
click at [348, 238] on button "Next image" at bounding box center [347, 234] width 26 height 35
click at [346, 238] on button "Next image" at bounding box center [347, 234] width 26 height 35
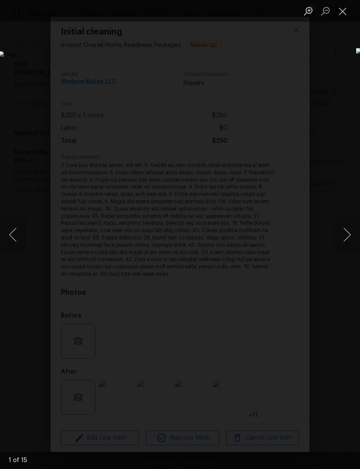
click at [347, 236] on button "Next image" at bounding box center [347, 234] width 26 height 35
click at [348, 16] on button "Close lightbox" at bounding box center [342, 10] width 17 height 15
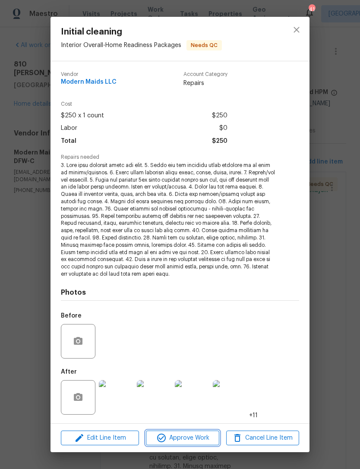
click at [196, 435] on span "Approve Work" at bounding box center [182, 438] width 68 height 11
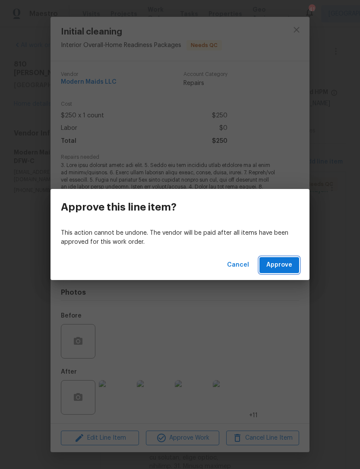
click at [286, 267] on span "Approve" at bounding box center [279, 265] width 26 height 11
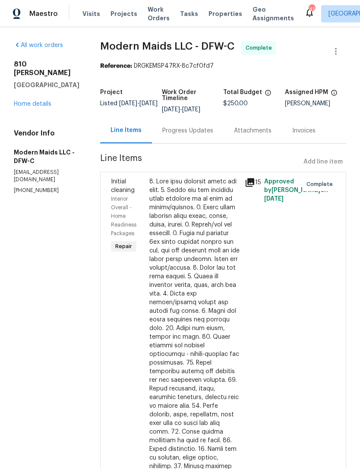
click at [151, 21] on span "Work Orders" at bounding box center [158, 13] width 22 height 17
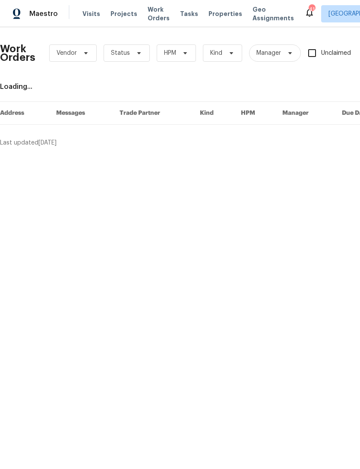
scroll to position [0, 85]
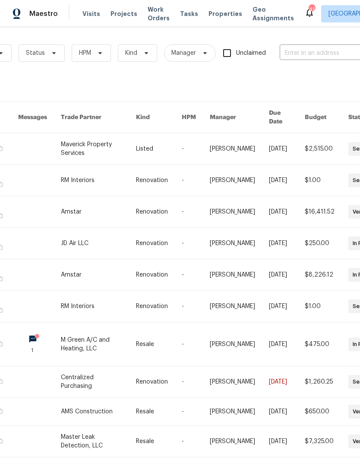
click at [319, 55] on input "text" at bounding box center [322, 53] width 86 height 13
type input "1005 l"
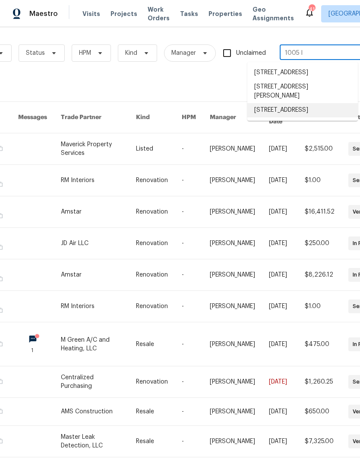
click at [316, 117] on li "[STREET_ADDRESS]" at bounding box center [302, 110] width 110 height 14
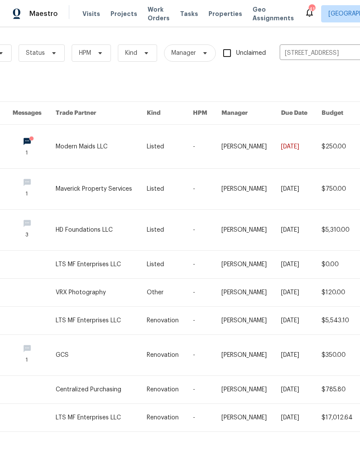
click at [104, 143] on link at bounding box center [101, 147] width 91 height 44
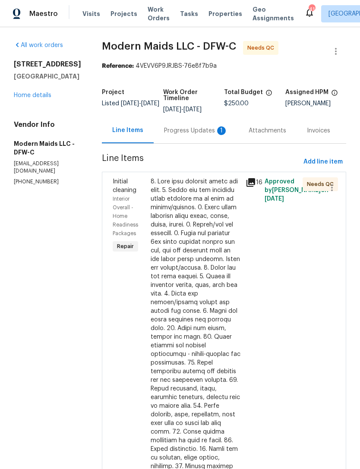
click at [38, 95] on link "Home details" at bounding box center [33, 95] width 38 height 6
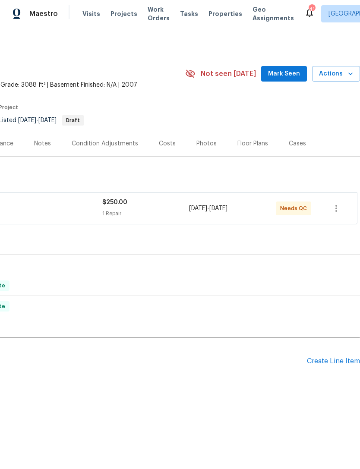
scroll to position [0, 128]
click at [332, 360] on div "Create Line Item" at bounding box center [333, 361] width 53 height 8
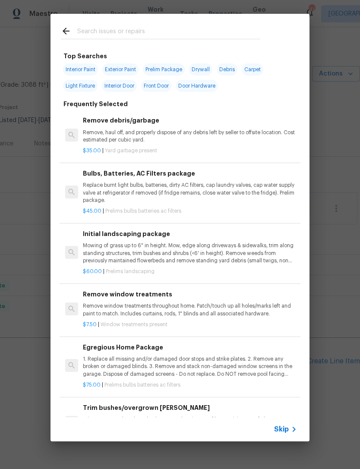
click at [205, 31] on input "text" at bounding box center [168, 32] width 183 height 13
click at [334, 244] on div "Top Searches Interior Paint Exterior Paint Prelim Package Drywall Debris Carpet…" at bounding box center [180, 227] width 360 height 455
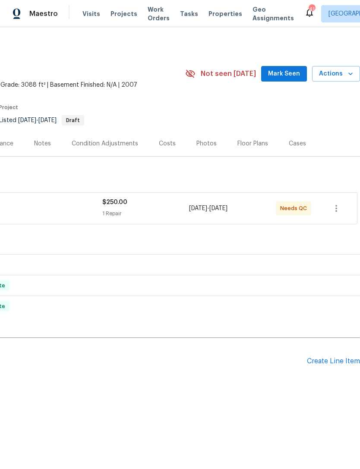
click at [237, 143] on div "Floor Plans" at bounding box center [252, 143] width 31 height 9
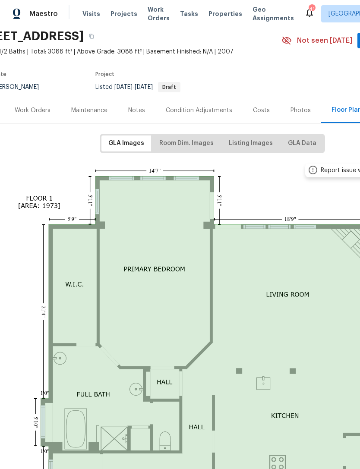
scroll to position [34, 28]
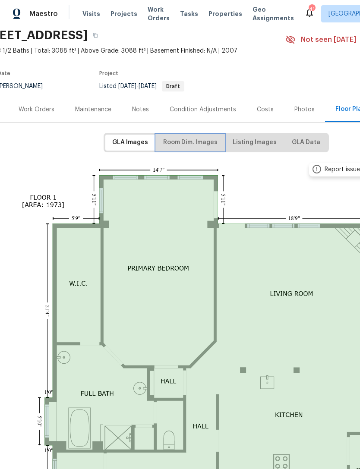
click at [198, 145] on span "Room Dim. Images" at bounding box center [190, 142] width 54 height 11
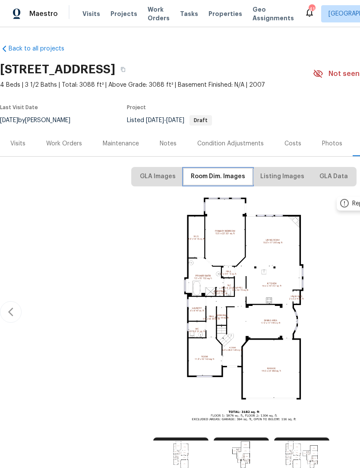
scroll to position [0, 0]
click at [45, 44] on link "Back to all projects" at bounding box center [41, 48] width 83 height 9
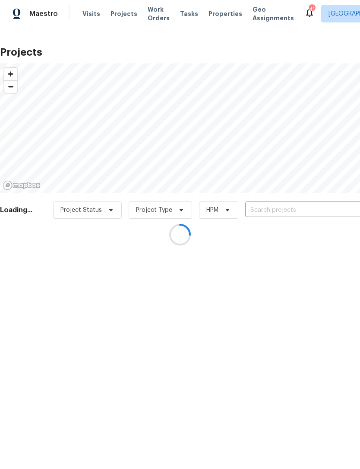
click at [150, 14] on div at bounding box center [180, 234] width 360 height 469
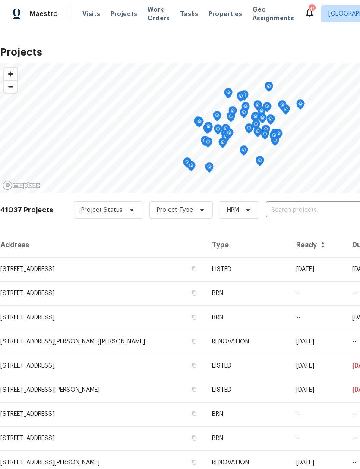
click at [147, 16] on span "Work Orders" at bounding box center [158, 13] width 22 height 17
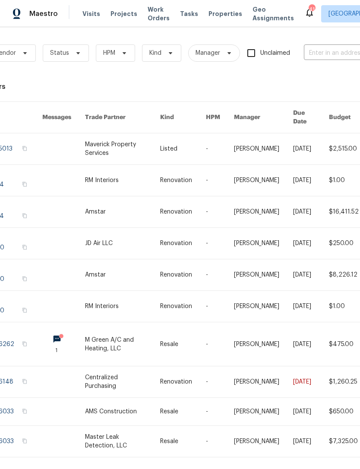
scroll to position [0, 69]
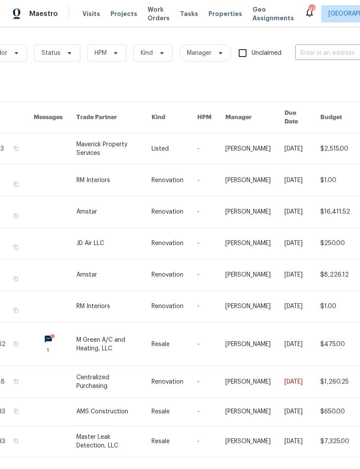
click at [324, 59] on input "text" at bounding box center [338, 53] width 86 height 13
type input "16409"
click at [323, 73] on li "[STREET_ADDRESS]" at bounding box center [302, 73] width 110 height 14
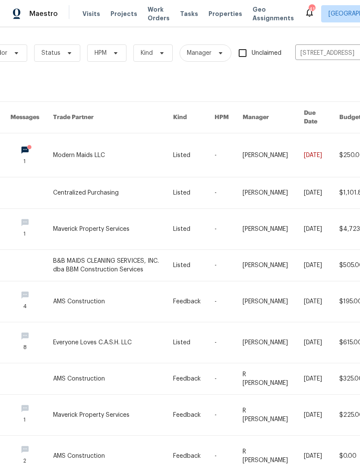
click at [326, 56] on input "[STREET_ADDRESS]" at bounding box center [338, 53] width 86 height 13
type input "1070 k"
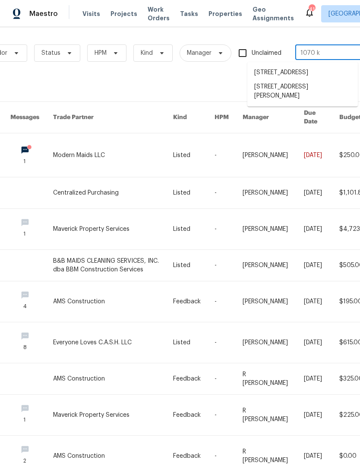
click at [313, 91] on li "[STREET_ADDRESS][PERSON_NAME]" at bounding box center [302, 91] width 110 height 23
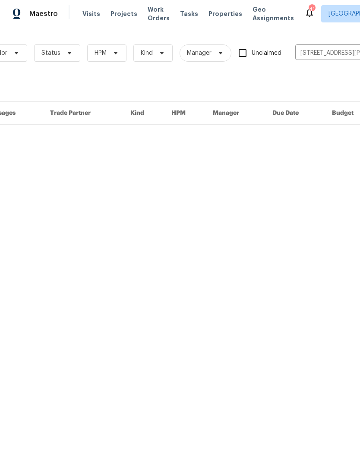
click at [333, 52] on input "[STREET_ADDRESS][PERSON_NAME]" at bounding box center [338, 53] width 86 height 13
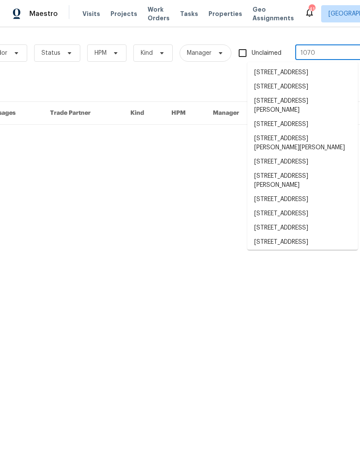
type input "1070 k"
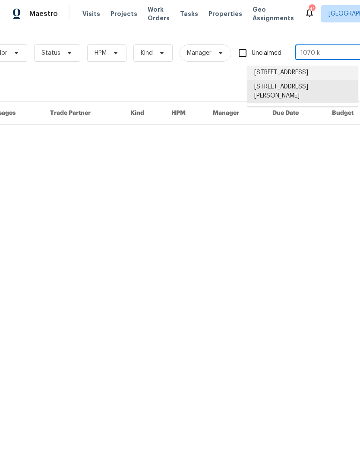
click at [311, 68] on li "[STREET_ADDRESS]" at bounding box center [302, 73] width 110 height 14
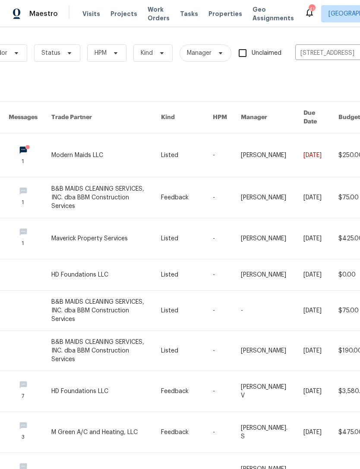
click at [69, 147] on link at bounding box center [106, 155] width 110 height 44
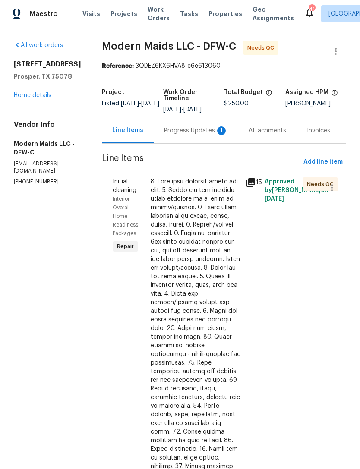
click at [39, 97] on link "Home details" at bounding box center [33, 95] width 38 height 6
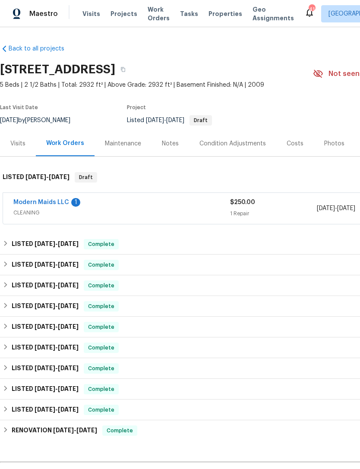
click at [333, 144] on div "Photos" at bounding box center [334, 143] width 20 height 9
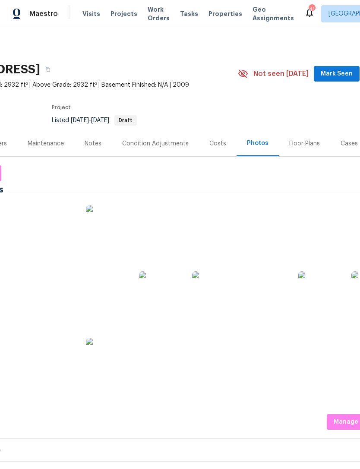
scroll to position [0, 75]
click at [301, 148] on div "Floor Plans" at bounding box center [304, 143] width 51 height 25
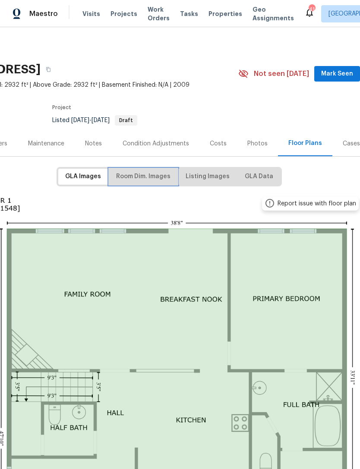
click at [159, 176] on span "Room Dim. Images" at bounding box center [143, 176] width 54 height 11
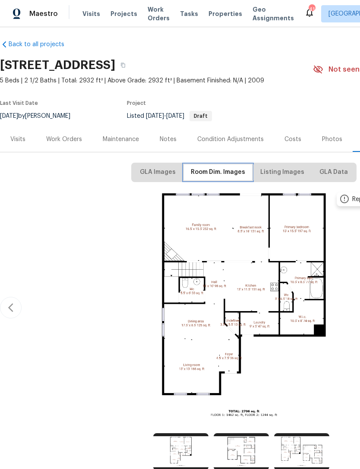
scroll to position [6, 0]
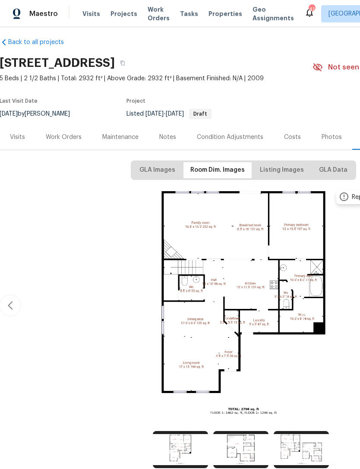
click at [68, 138] on div "Work Orders" at bounding box center [64, 137] width 36 height 9
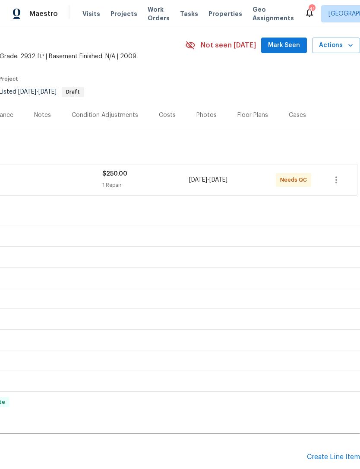
scroll to position [28, 128]
click at [324, 458] on div "Create Line Item" at bounding box center [333, 457] width 53 height 8
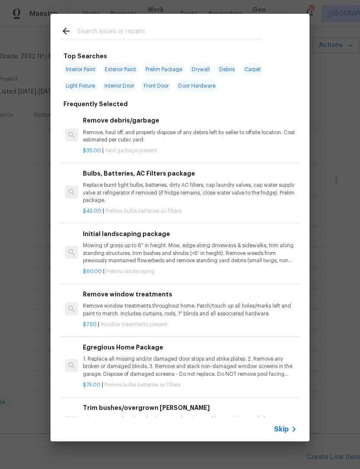
click at [189, 28] on input "text" at bounding box center [168, 32] width 183 height 13
type input "Til"
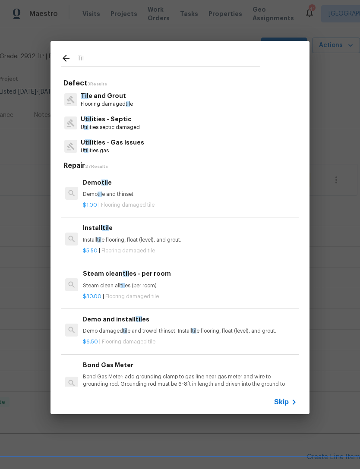
click at [160, 197] on p "Demo til e and thinset" at bounding box center [190, 194] width 214 height 7
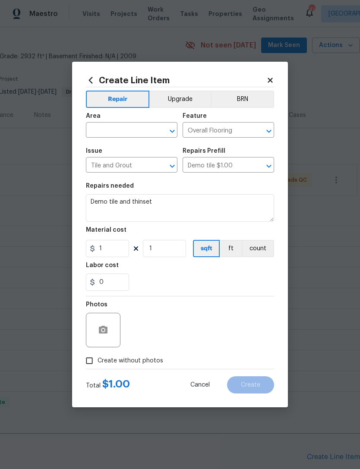
click at [149, 132] on input "text" at bounding box center [119, 130] width 67 height 13
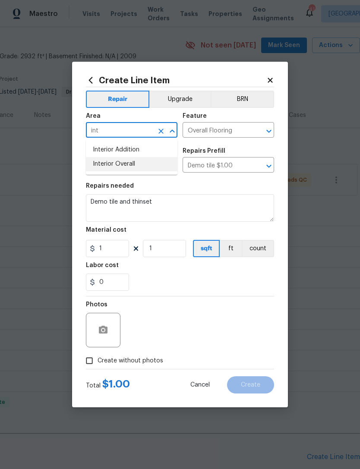
click at [159, 170] on li "Interior Overall" at bounding box center [131, 164] width 91 height 14
type input "Interior Overall"
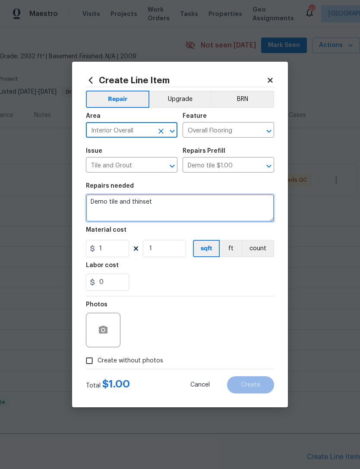
click at [170, 201] on textarea "Demo tile and thinset" at bounding box center [180, 208] width 188 height 28
click at [130, 217] on textarea "Demo tile and thinset" at bounding box center [180, 208] width 188 height 28
click at [144, 207] on textarea "Demo tile and thinset" at bounding box center [180, 208] width 188 height 28
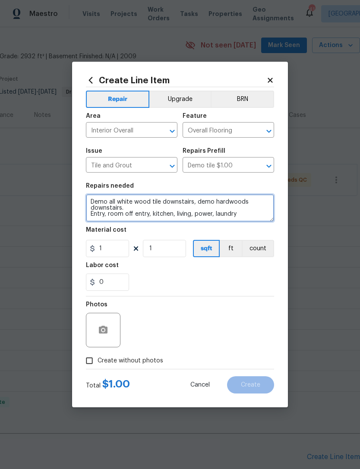
type textarea "Demo all white wood tile downstairs, demo hardwoods downstairs. Entry, room off…"
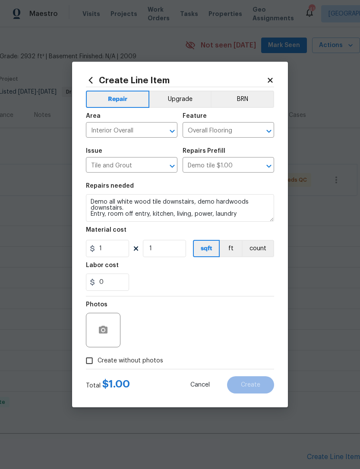
click at [196, 293] on section "Repairs needed Demo all white wood tile downstairs, demo hardwoods downstairs. …" at bounding box center [180, 237] width 188 height 118
click at [173, 253] on input "1" at bounding box center [164, 248] width 43 height 17
type input "1250"
click at [242, 289] on div "0" at bounding box center [180, 281] width 188 height 17
click at [148, 376] on div "Total $ 1250.00 Cancel Create" at bounding box center [180, 381] width 188 height 24
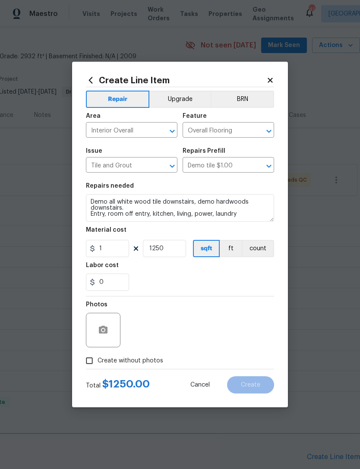
click at [147, 375] on div "Total $ 1250.00 Cancel Create" at bounding box center [180, 381] width 188 height 24
click at [191, 314] on div "Photos" at bounding box center [180, 324] width 188 height 56
click at [145, 367] on label "Create without photos" at bounding box center [122, 360] width 82 height 16
click at [97, 367] on input "Create without photos" at bounding box center [89, 360] width 16 height 16
click at [145, 367] on label "Create without photos" at bounding box center [122, 360] width 82 height 16
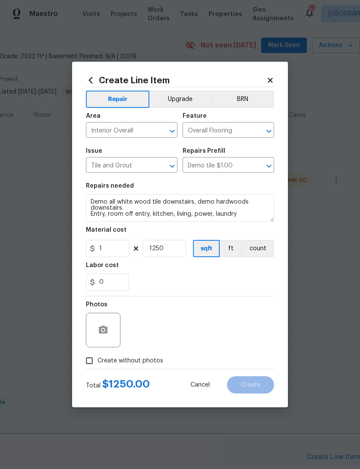
click at [97, 367] on input "Create without photos" at bounding box center [89, 360] width 16 height 16
click at [147, 364] on span "Create without photos" at bounding box center [130, 360] width 66 height 9
click at [97, 364] on input "Create without photos" at bounding box center [89, 360] width 16 height 16
checkbox input "true"
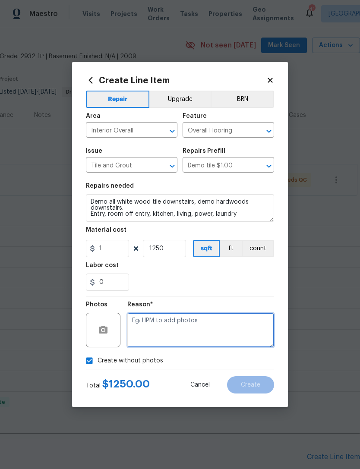
click at [177, 327] on textarea at bounding box center [200, 330] width 147 height 35
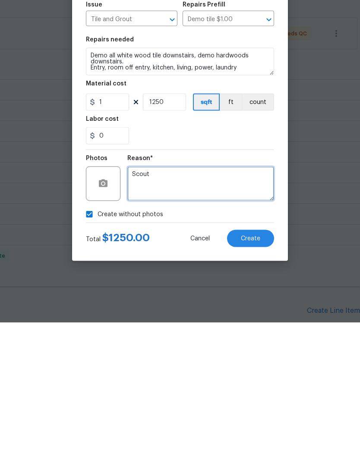
type textarea "Scout"
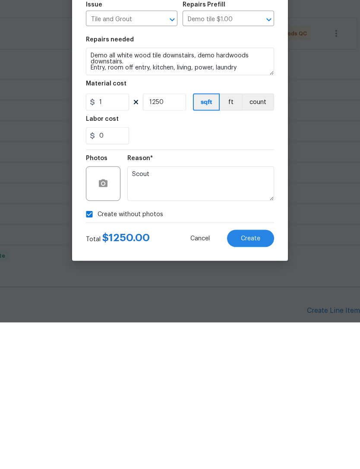
click at [252, 376] on button "Create" at bounding box center [250, 384] width 47 height 17
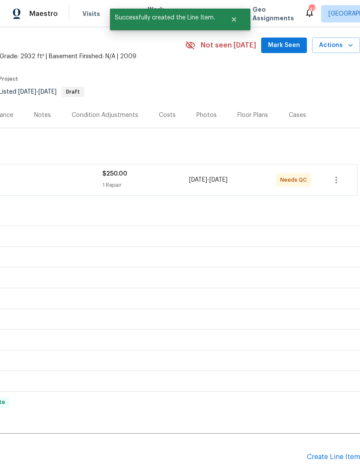
click at [336, 453] on div "Create Line Item" at bounding box center [333, 457] width 53 height 8
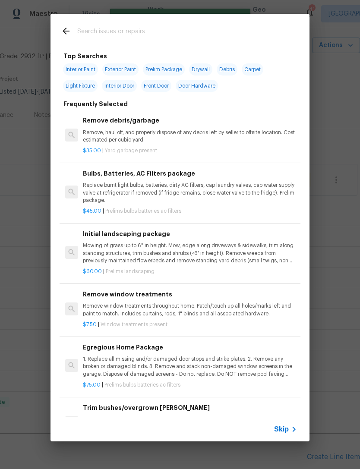
click at [210, 34] on input "text" at bounding box center [168, 32] width 183 height 13
type input "Lvp"
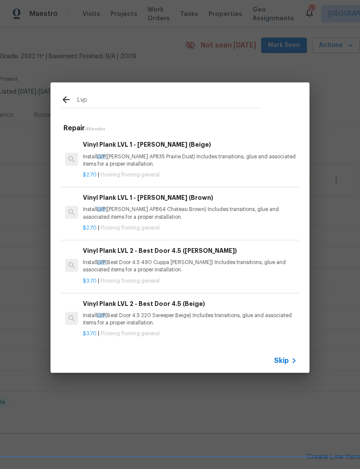
click at [171, 163] on p "Install LVP (Knighton AP835 Prairie Dust) Includes transitions, glue and associ…" at bounding box center [190, 160] width 214 height 15
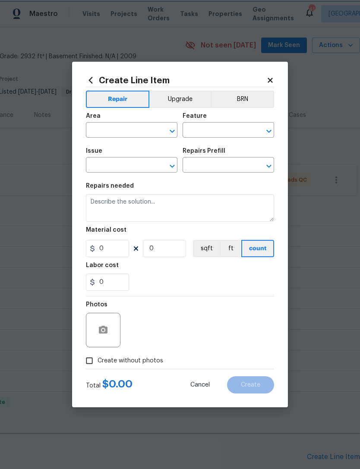
type input "Overall Flooring"
type input "Flooring General"
type input "Vinyl Plank LVL 1 - Knighton (Beige) $2.70"
type textarea "Install LVP (Knighton AP835 Prairie Dust) Includes transitions, glue and associ…"
type input "2.7"
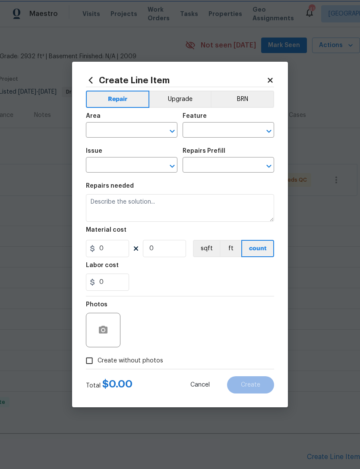
type input "1"
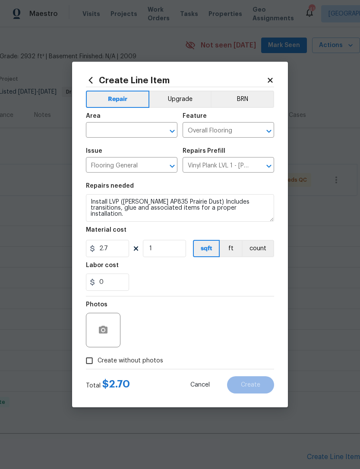
click at [138, 131] on input "text" at bounding box center [119, 130] width 67 height 13
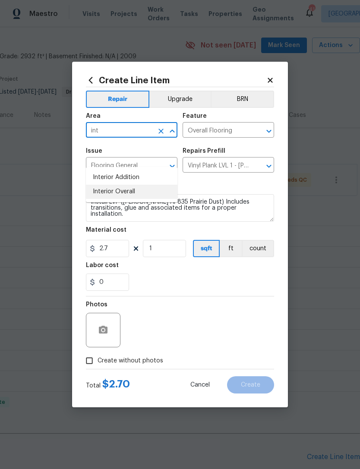
click at [145, 185] on li "Interior Overall" at bounding box center [131, 192] width 91 height 14
type input "Interior Overall"
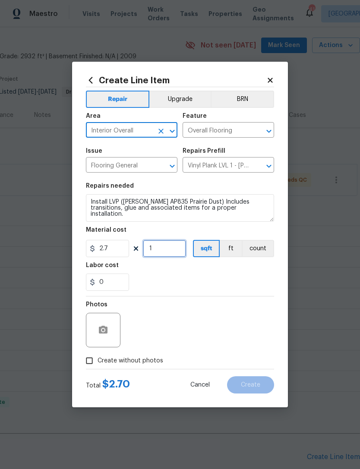
click at [176, 247] on input "1" at bounding box center [164, 248] width 43 height 17
type input "1400"
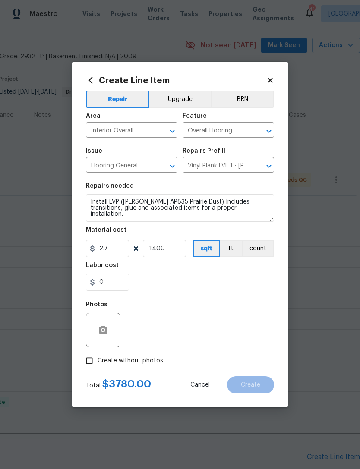
click at [272, 282] on div "0" at bounding box center [180, 281] width 188 height 17
click at [182, 96] on button "Upgrade" at bounding box center [180, 99] width 62 height 17
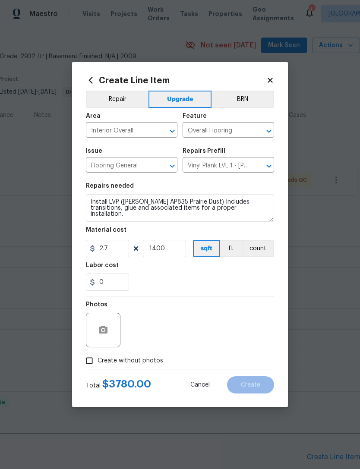
click at [153, 367] on label "Create without photos" at bounding box center [122, 360] width 82 height 16
click at [97, 367] on input "Create without photos" at bounding box center [89, 360] width 16 height 16
checkbox input "true"
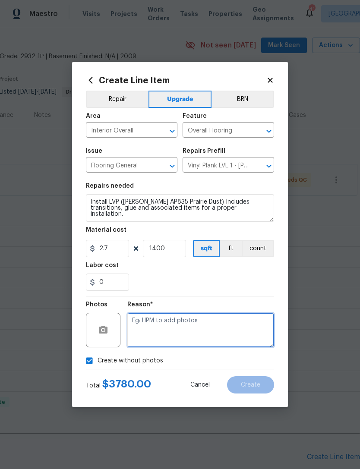
click at [179, 330] on textarea at bounding box center [200, 330] width 147 height 35
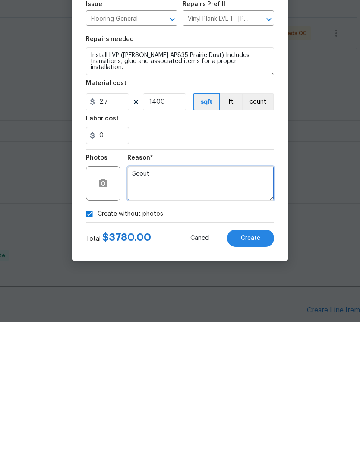
type textarea "Scout"
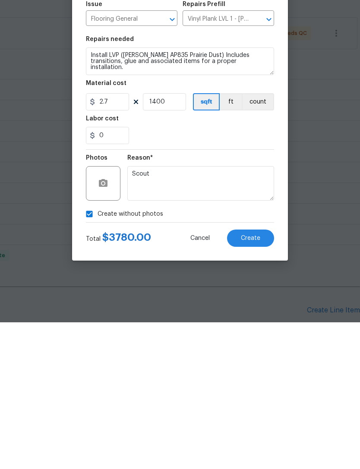
click at [251, 382] on span "Create" at bounding box center [250, 385] width 19 height 6
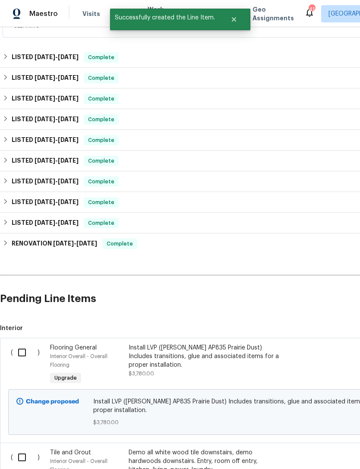
scroll to position [185, 0]
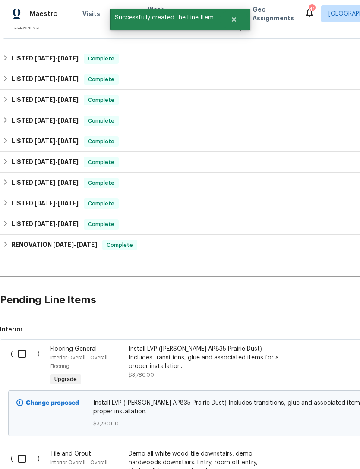
click at [156, 449] on div "Demo all white wood tile downstairs, demo hardwoods downstairs. Entry, room off…" at bounding box center [205, 462] width 152 height 26
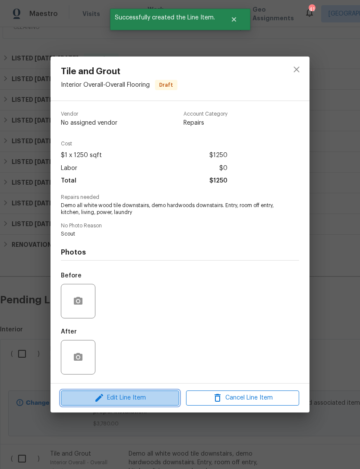
click at [138, 393] on button "Edit Line Item" at bounding box center [120, 397] width 118 height 15
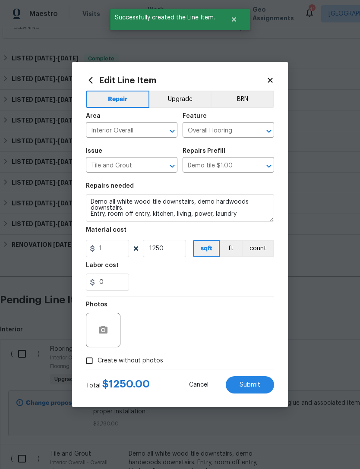
click at [160, 120] on div "Area" at bounding box center [131, 118] width 91 height 11
click at [180, 99] on button "Upgrade" at bounding box center [180, 99] width 62 height 17
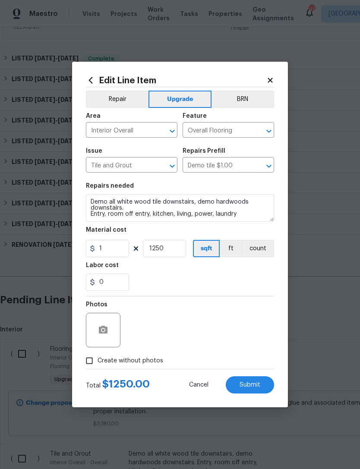
click at [237, 386] on button "Submit" at bounding box center [250, 384] width 48 height 17
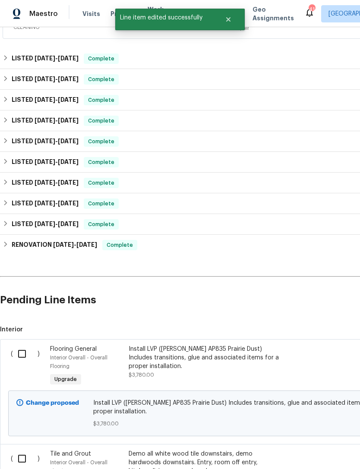
click at [24, 345] on input "checkbox" at bounding box center [25, 354] width 25 height 18
checkbox input "true"
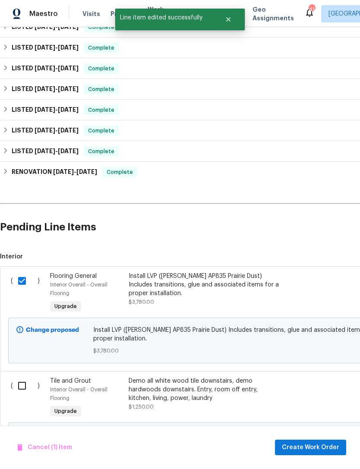
scroll to position [258, 0]
click at [21, 377] on input "checkbox" at bounding box center [25, 386] width 25 height 18
checkbox input "true"
click at [312, 450] on span "Create Work Order" at bounding box center [310, 447] width 57 height 11
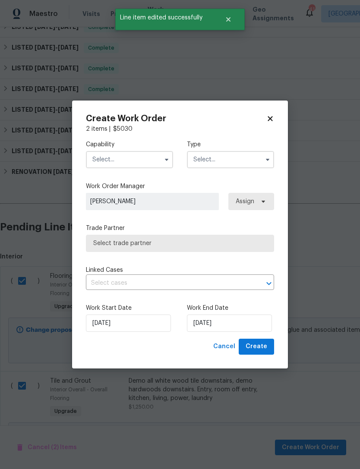
click at [138, 174] on div "Capability Type" at bounding box center [180, 154] width 188 height 42
click at [154, 159] on input "text" at bounding box center [129, 159] width 87 height 17
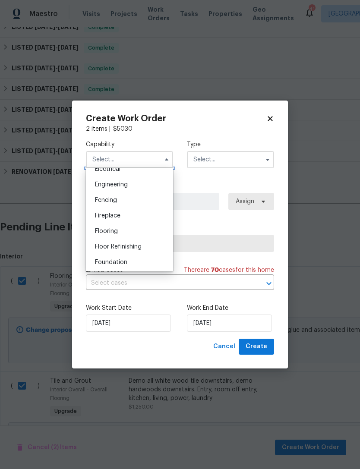
scroll to position [286, 0]
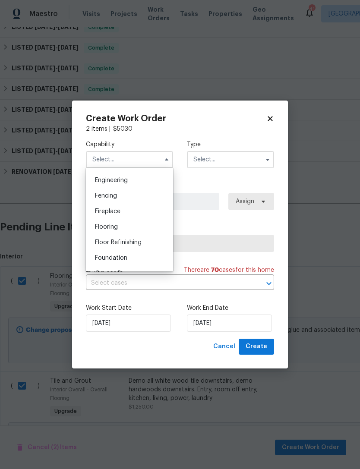
click at [138, 228] on div "Flooring" at bounding box center [129, 227] width 83 height 16
type input "Flooring"
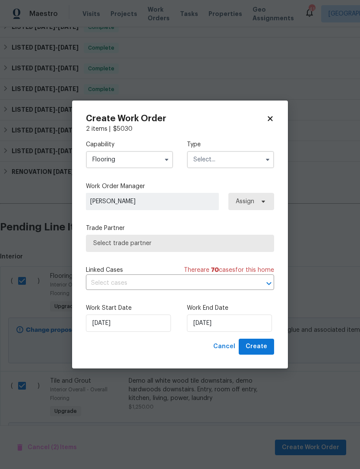
click at [254, 157] on input "text" at bounding box center [230, 159] width 87 height 17
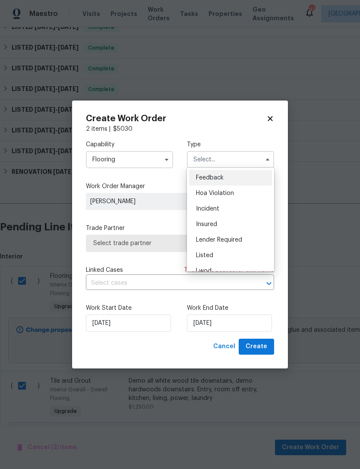
click at [239, 253] on div "Listed" at bounding box center [230, 256] width 83 height 16
type input "Listed"
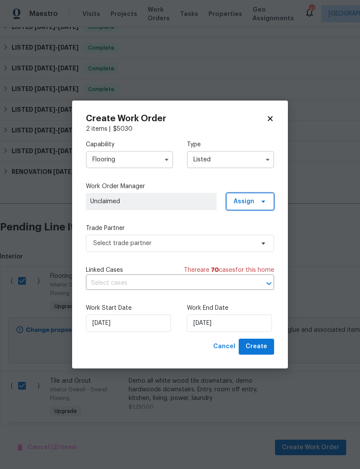
click at [267, 205] on span "Assign" at bounding box center [250, 201] width 48 height 17
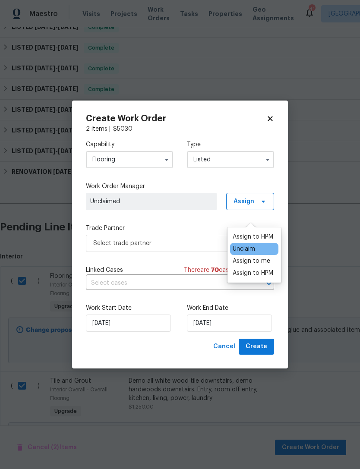
click at [259, 232] on div "Assign to HPM" at bounding box center [252, 236] width 41 height 9
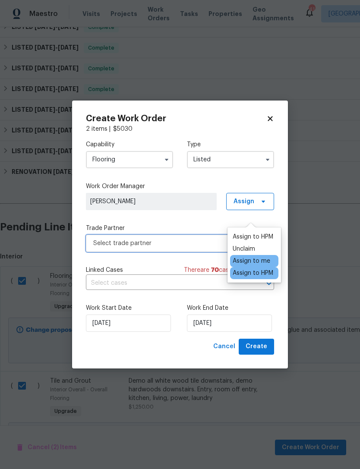
click at [185, 238] on span "Select trade partner" at bounding box center [180, 243] width 188 height 17
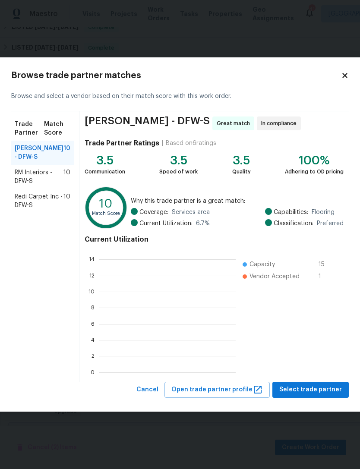
scroll to position [1, 1]
click at [331, 388] on span "Select trade partner" at bounding box center [310, 389] width 63 height 11
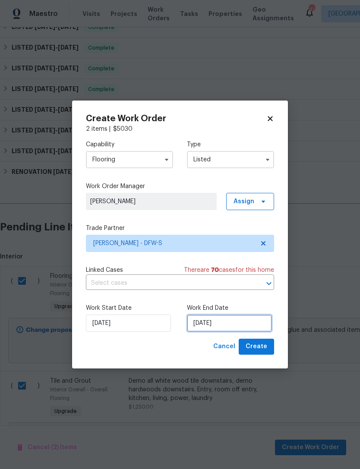
click at [235, 318] on input "[DATE]" at bounding box center [229, 322] width 85 height 17
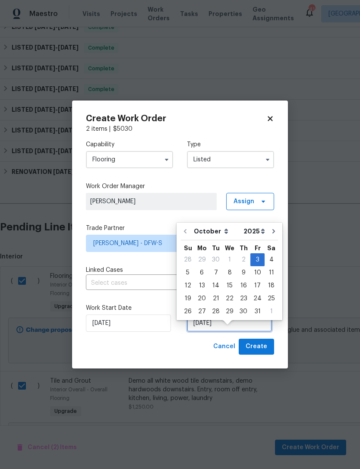
scroll to position [27, 0]
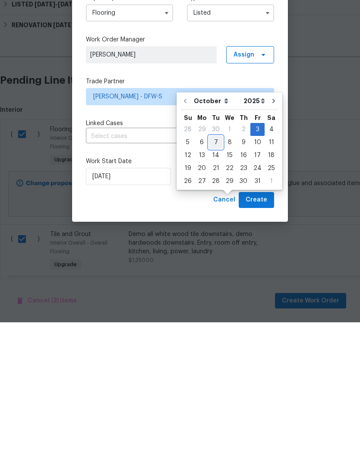
click at [218, 283] on div "7" at bounding box center [216, 289] width 14 height 12
type input "[DATE]"
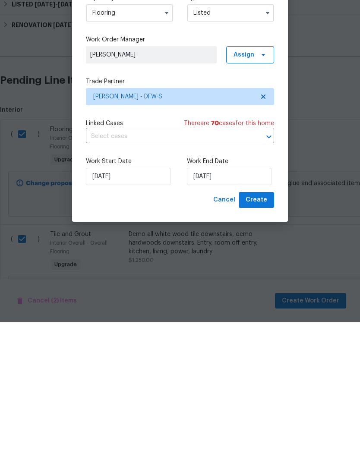
scroll to position [28, 0]
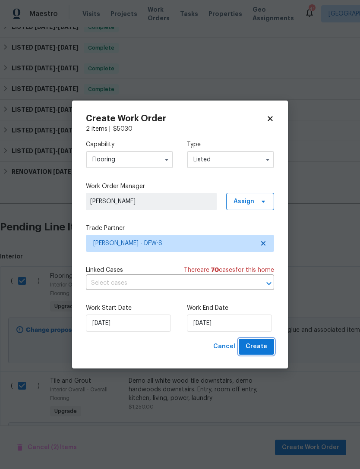
click at [260, 347] on span "Create" at bounding box center [256, 346] width 22 height 11
checkbox input "false"
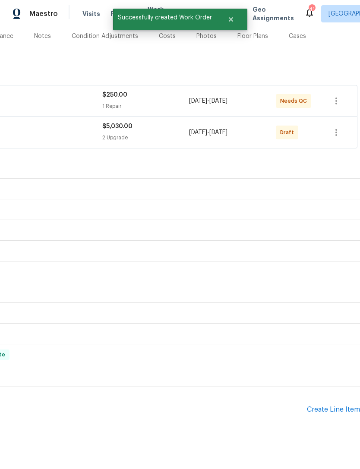
scroll to position [107, 128]
click at [337, 127] on icon "button" at bounding box center [336, 132] width 10 height 10
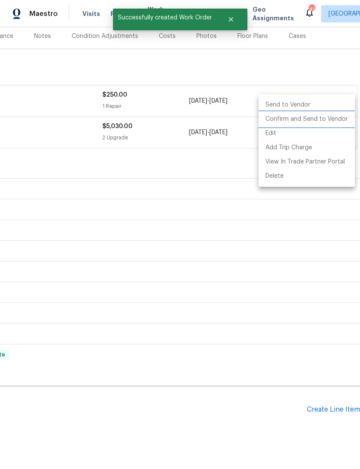
click at [332, 122] on li "Confirm and Send to Vendor" at bounding box center [306, 119] width 96 height 14
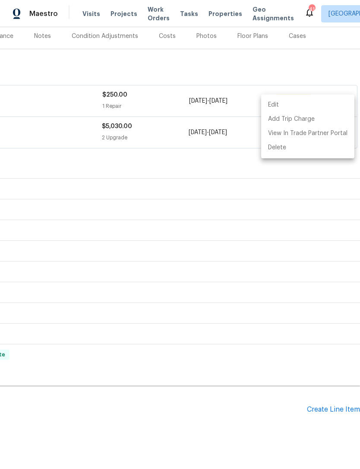
click at [191, 147] on div at bounding box center [180, 234] width 360 height 469
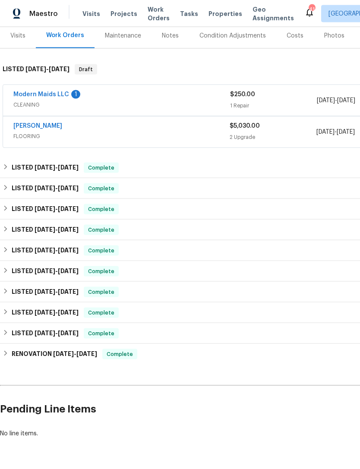
scroll to position [107, 0]
click at [42, 117] on div "Sherwin Williams FLOORING $5,030.00 2 Upgrade 10/3/2025 - 10/7/2025 Sent to ven…" at bounding box center [243, 132] width 481 height 31
click at [46, 132] on span "FLOORING" at bounding box center [121, 136] width 216 height 9
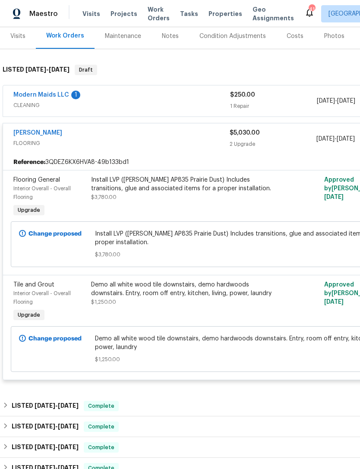
click at [39, 130] on link "Sherwin Williams" at bounding box center [37, 133] width 49 height 6
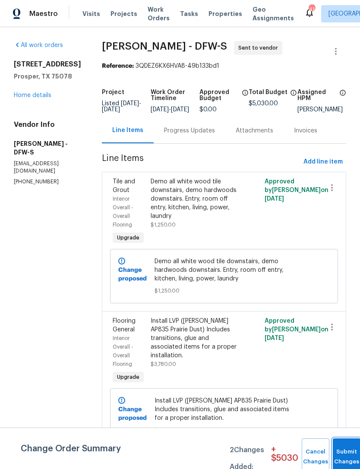
click at [334, 450] on button "Submit Changes" at bounding box center [347, 456] width 28 height 37
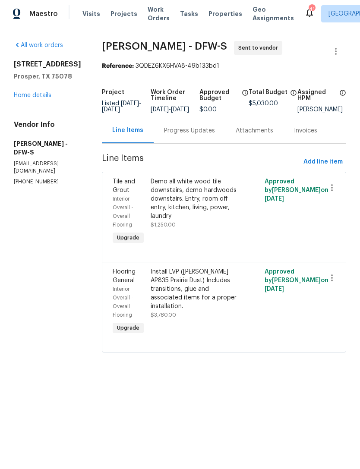
click at [160, 118] on div "Project Listed 10/1/2025 - 10/7/2025 Work Order Timeline 10/3/2025 - 10/7/2025 …" at bounding box center [224, 101] width 244 height 34
click at [182, 135] on div "Progress Updates" at bounding box center [189, 130] width 51 height 9
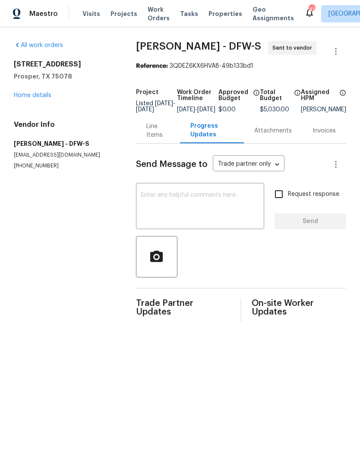
click at [232, 218] on textarea at bounding box center [200, 207] width 118 height 30
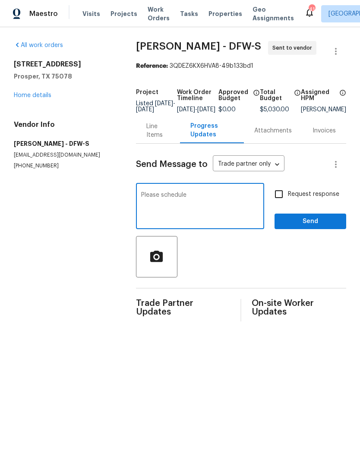
type textarea "Please schedule"
click at [324, 227] on span "Send" at bounding box center [310, 221] width 58 height 11
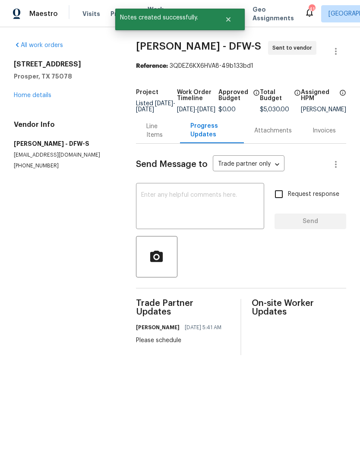
click at [31, 95] on link "Home details" at bounding box center [33, 95] width 38 height 6
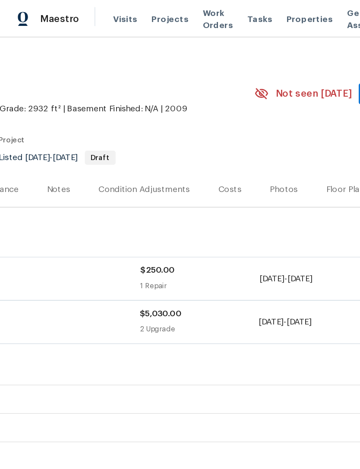
scroll to position [4, 126]
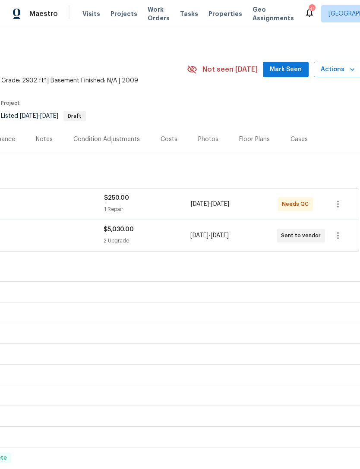
click at [334, 69] on span "Actions" at bounding box center [337, 69] width 34 height 11
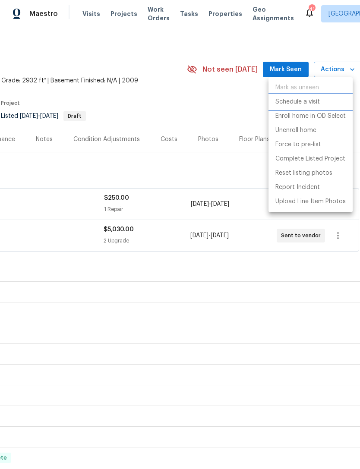
click at [304, 103] on p "Schedule a visit" at bounding box center [297, 101] width 44 height 9
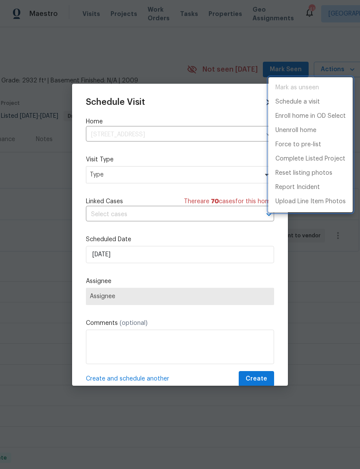
click at [154, 173] on div at bounding box center [180, 234] width 360 height 469
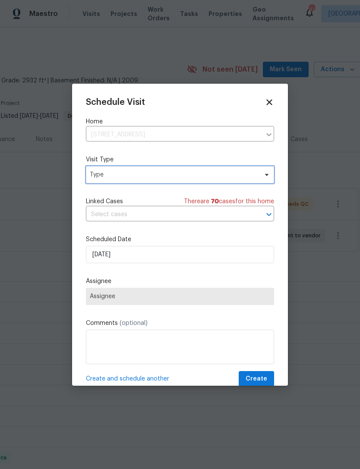
click at [152, 177] on span "Type" at bounding box center [174, 174] width 168 height 9
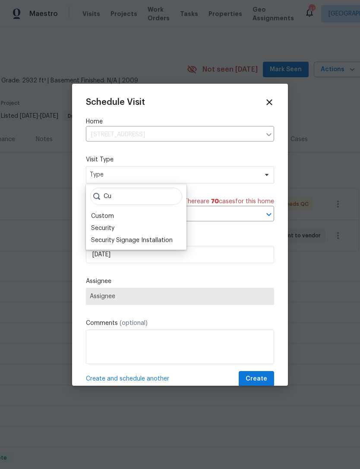
type input "Cu"
click at [109, 213] on div "Custom" at bounding box center [102, 216] width 23 height 9
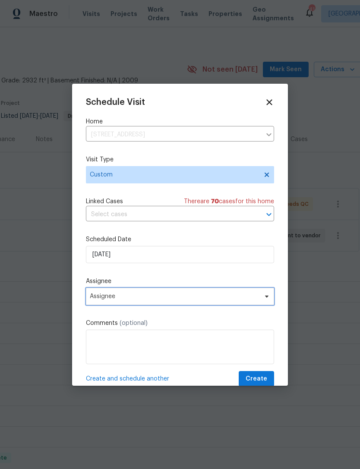
click at [122, 299] on span "Assignee" at bounding box center [174, 296] width 169 height 7
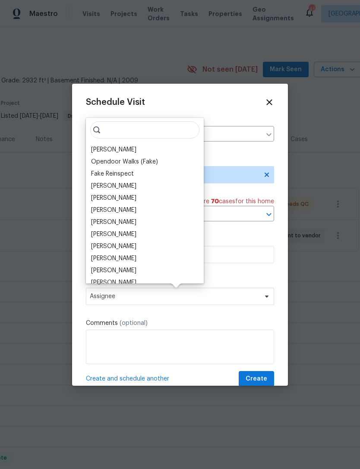
click at [116, 149] on div "[PERSON_NAME]" at bounding box center [113, 149] width 45 height 9
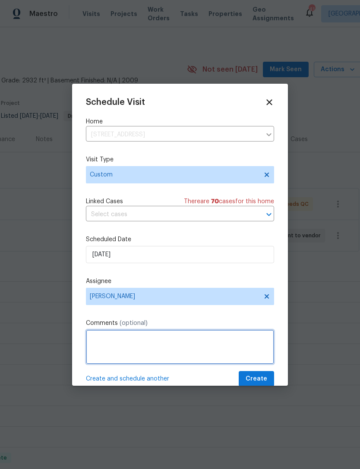
click at [177, 351] on textarea at bounding box center [180, 347] width 188 height 35
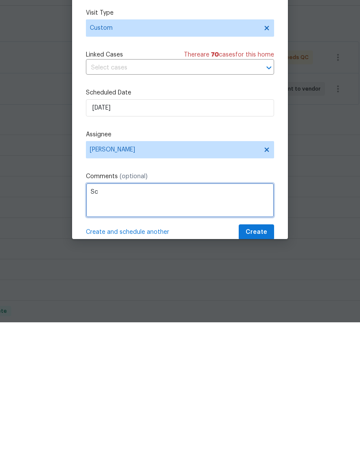
type textarea "S"
type textarea "Progress after floors"
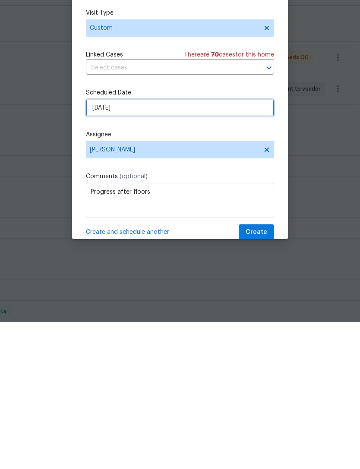
click at [154, 246] on input "[DATE]" at bounding box center [180, 254] width 188 height 17
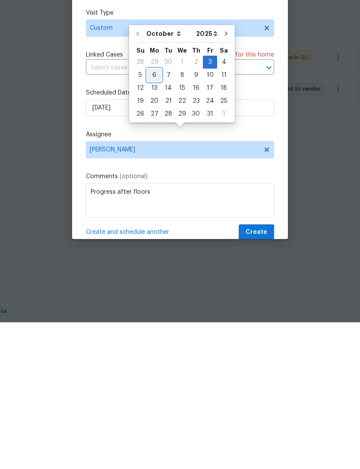
click at [150, 216] on div "6" at bounding box center [154, 222] width 14 height 12
type input "10/6/2025"
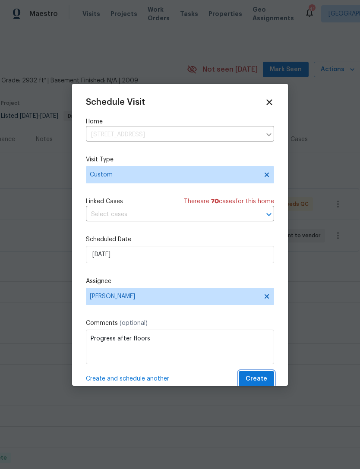
click at [259, 374] on button "Create" at bounding box center [255, 379] width 35 height 16
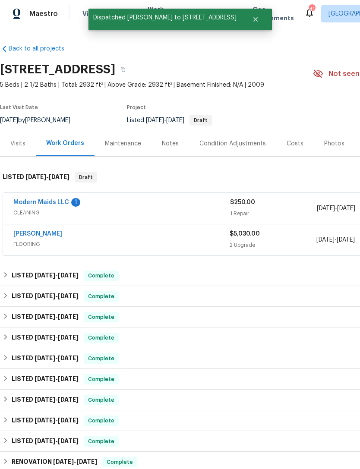
scroll to position [0, 0]
click at [66, 199] on link "Modern Maids LLC" at bounding box center [41, 202] width 56 height 6
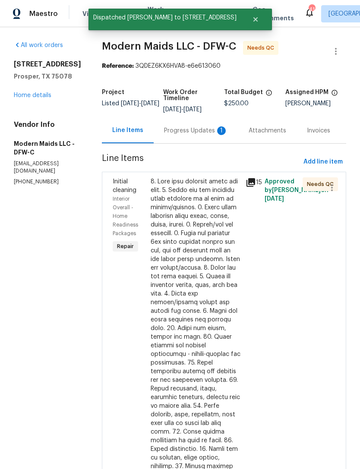
click at [190, 222] on div at bounding box center [196, 384] width 90 height 414
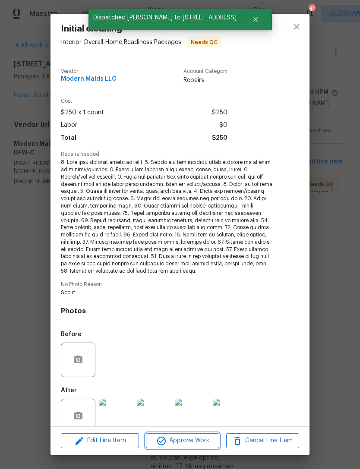
click at [198, 447] on button "Approve Work" at bounding box center [182, 440] width 73 height 15
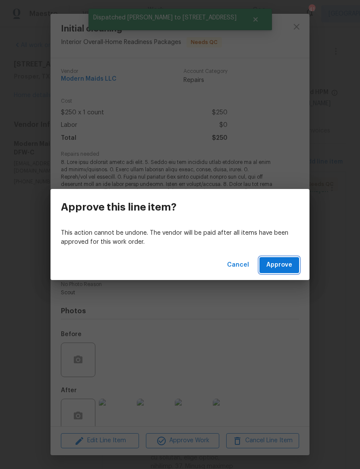
click at [289, 272] on button "Approve" at bounding box center [279, 265] width 40 height 16
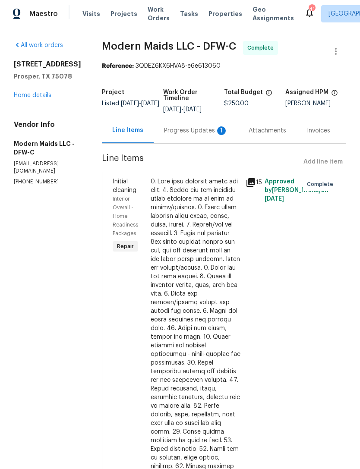
click at [91, 16] on span "Visits" at bounding box center [91, 13] width 18 height 9
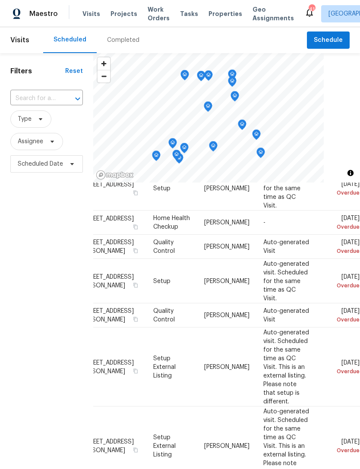
scroll to position [72, 72]
click at [0, 0] on icon at bounding box center [0, 0] width 0 height 0
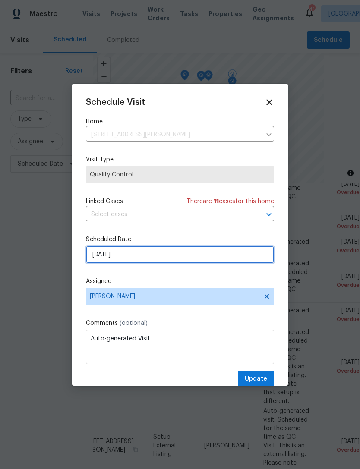
click at [160, 258] on input "[DATE]" at bounding box center [180, 254] width 188 height 17
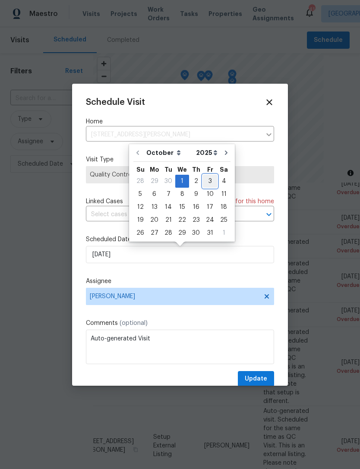
click at [205, 182] on div "3" at bounding box center [210, 181] width 14 height 12
type input "[DATE]"
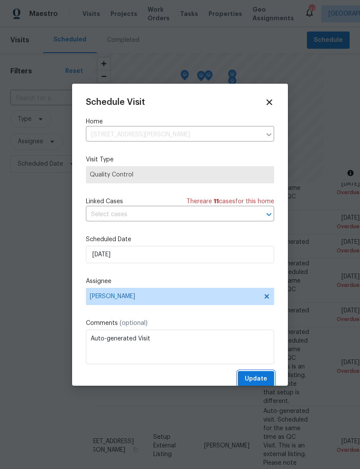
click at [264, 381] on span "Update" at bounding box center [256, 378] width 22 height 11
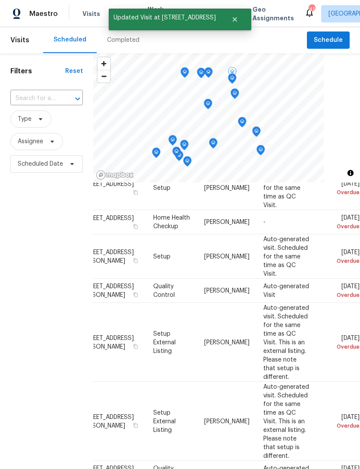
click at [0, 0] on icon at bounding box center [0, 0] width 0 height 0
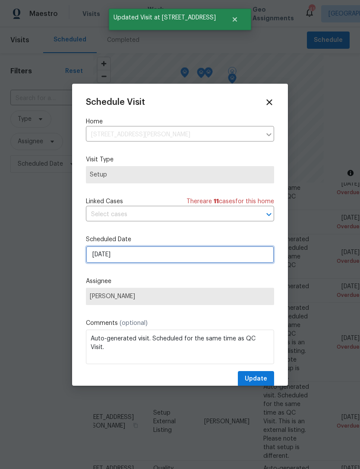
click at [231, 250] on input "[DATE]" at bounding box center [180, 254] width 188 height 17
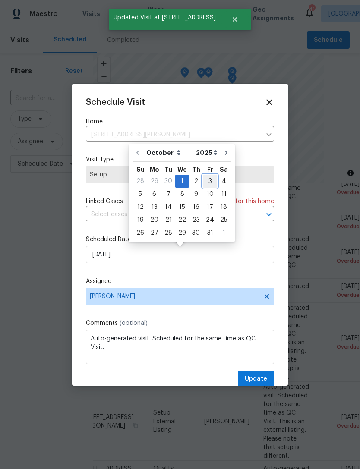
click at [207, 182] on div "3" at bounding box center [210, 181] width 14 height 12
type input "[DATE]"
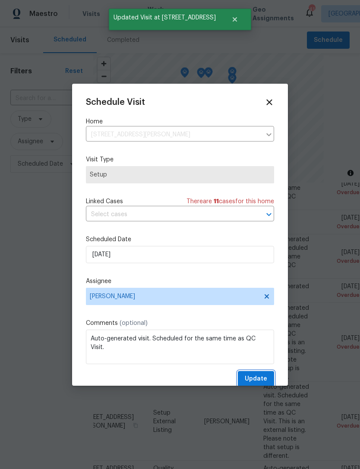
click at [260, 377] on span "Update" at bounding box center [256, 378] width 22 height 11
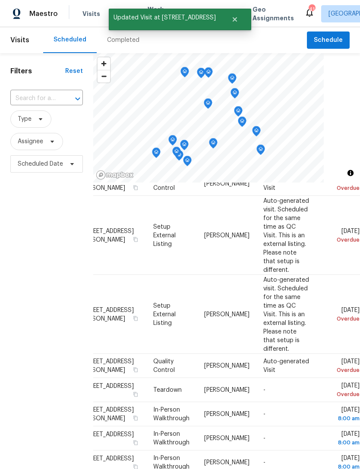
scroll to position [135, 77]
click at [0, 0] on icon at bounding box center [0, 0] width 0 height 0
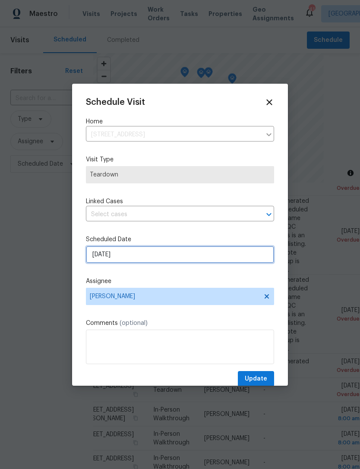
click at [177, 252] on input "[DATE]" at bounding box center [180, 254] width 188 height 17
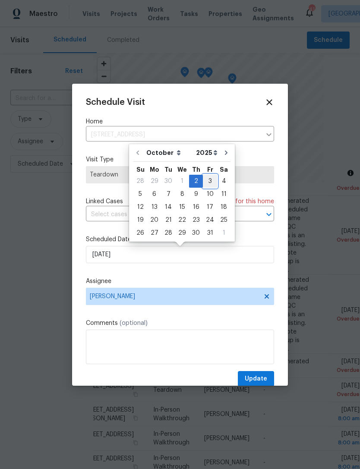
click at [204, 182] on div "3" at bounding box center [210, 181] width 14 height 12
type input "[DATE]"
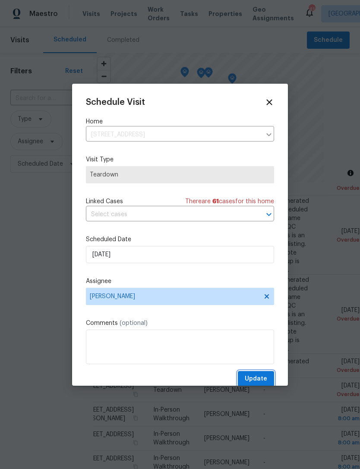
click at [268, 381] on button "Update" at bounding box center [256, 379] width 36 height 16
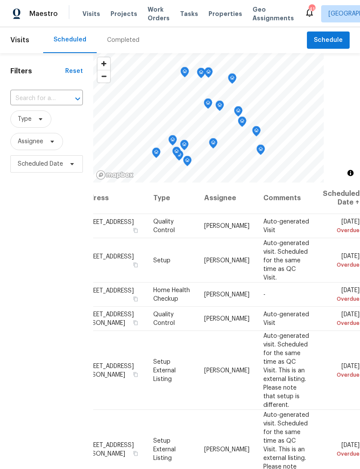
scroll to position [0, 77]
click at [0, 0] on icon at bounding box center [0, 0] width 0 height 0
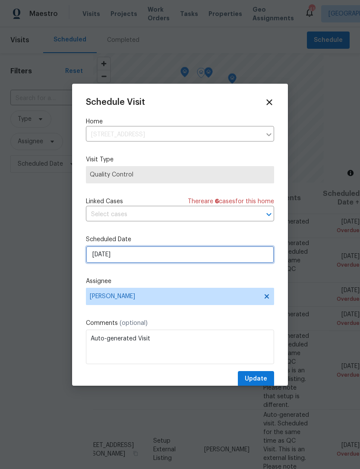
click at [149, 261] on input "[DATE]" at bounding box center [180, 254] width 188 height 17
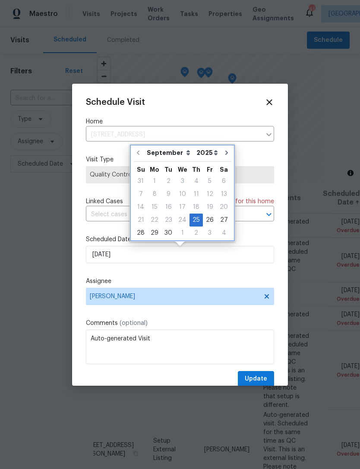
click at [223, 156] on icon "Go to next month" at bounding box center [226, 152] width 7 height 7
type input "[DATE]"
select select "9"
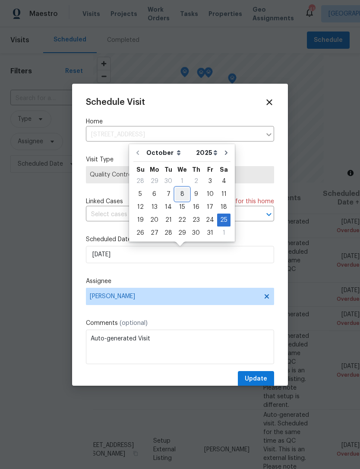
click at [182, 193] on div "8" at bounding box center [182, 194] width 14 height 12
type input "[DATE]"
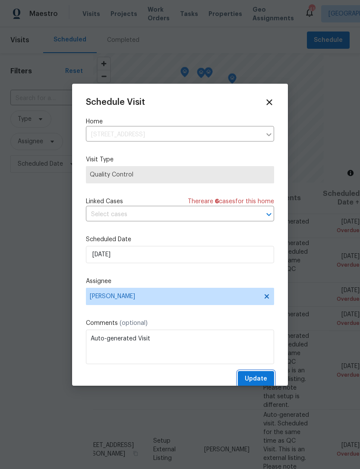
click at [258, 377] on span "Update" at bounding box center [256, 378] width 22 height 11
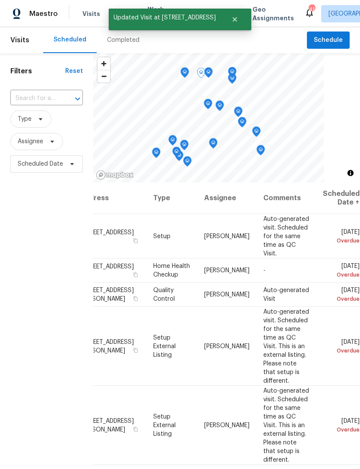
click at [0, 0] on icon at bounding box center [0, 0] width 0 height 0
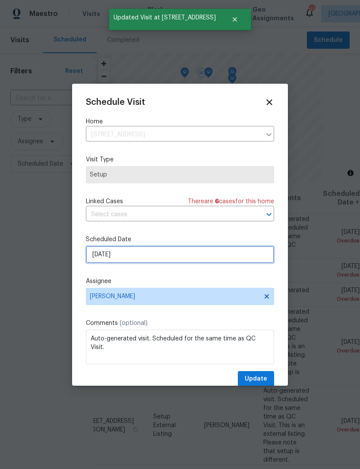
click at [149, 260] on input "[DATE]" at bounding box center [180, 254] width 188 height 17
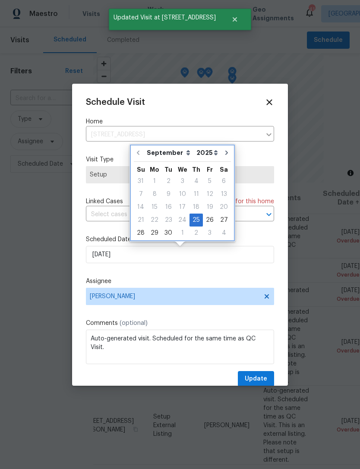
click at [223, 154] on icon "Go to next month" at bounding box center [226, 152] width 7 height 7
type input "[DATE]"
select select "9"
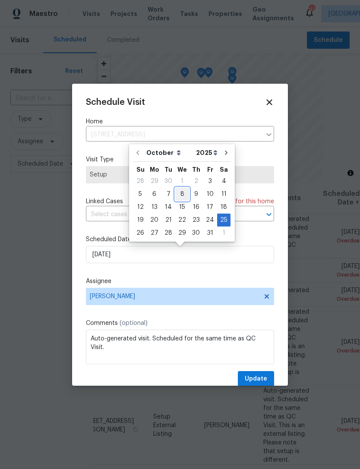
click at [181, 194] on div "8" at bounding box center [182, 194] width 14 height 12
type input "[DATE]"
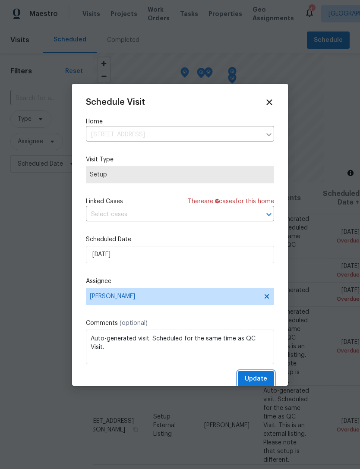
click at [258, 378] on span "Update" at bounding box center [256, 378] width 22 height 11
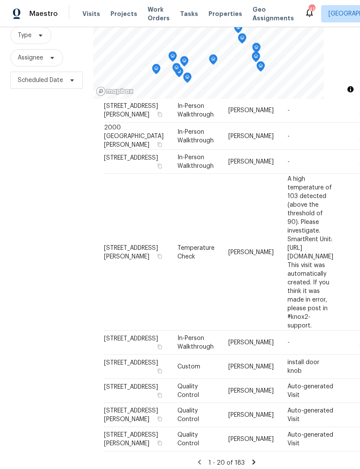
scroll to position [83, 0]
